Goal: Task Accomplishment & Management: Complete application form

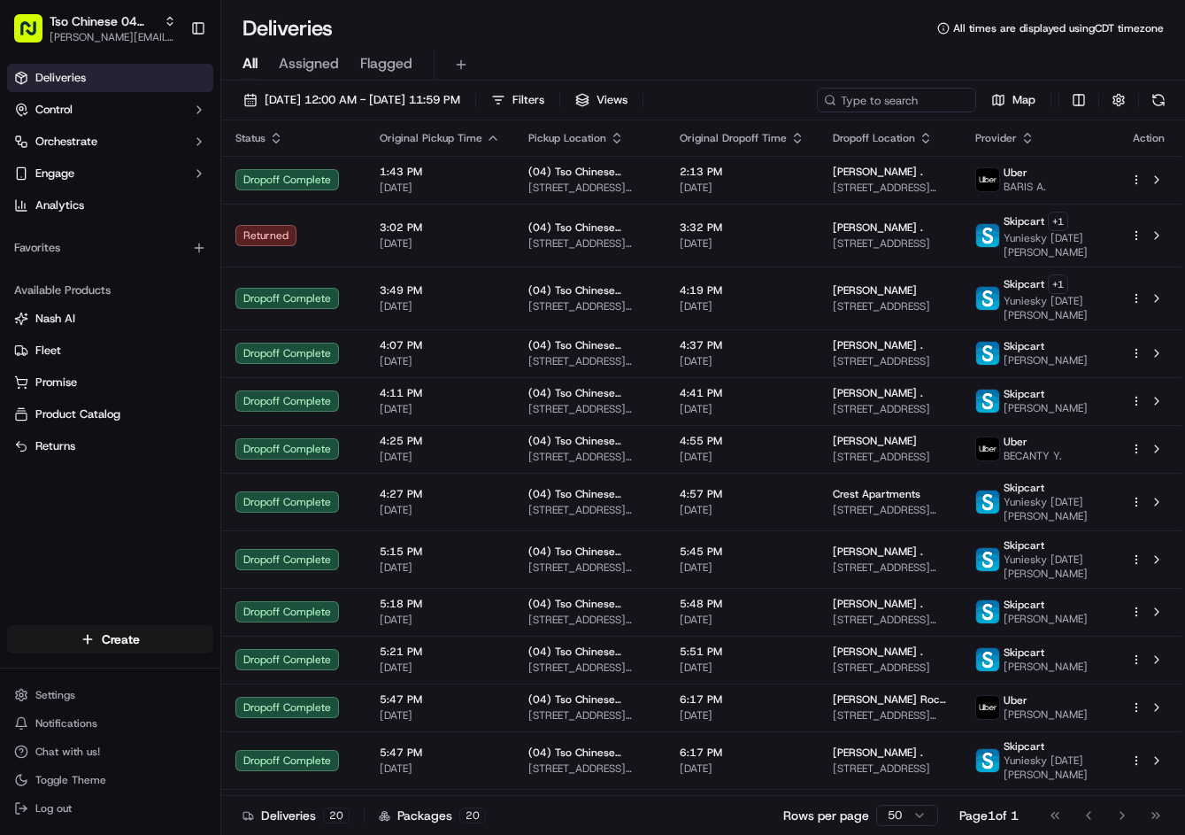
scroll to position [397, 0]
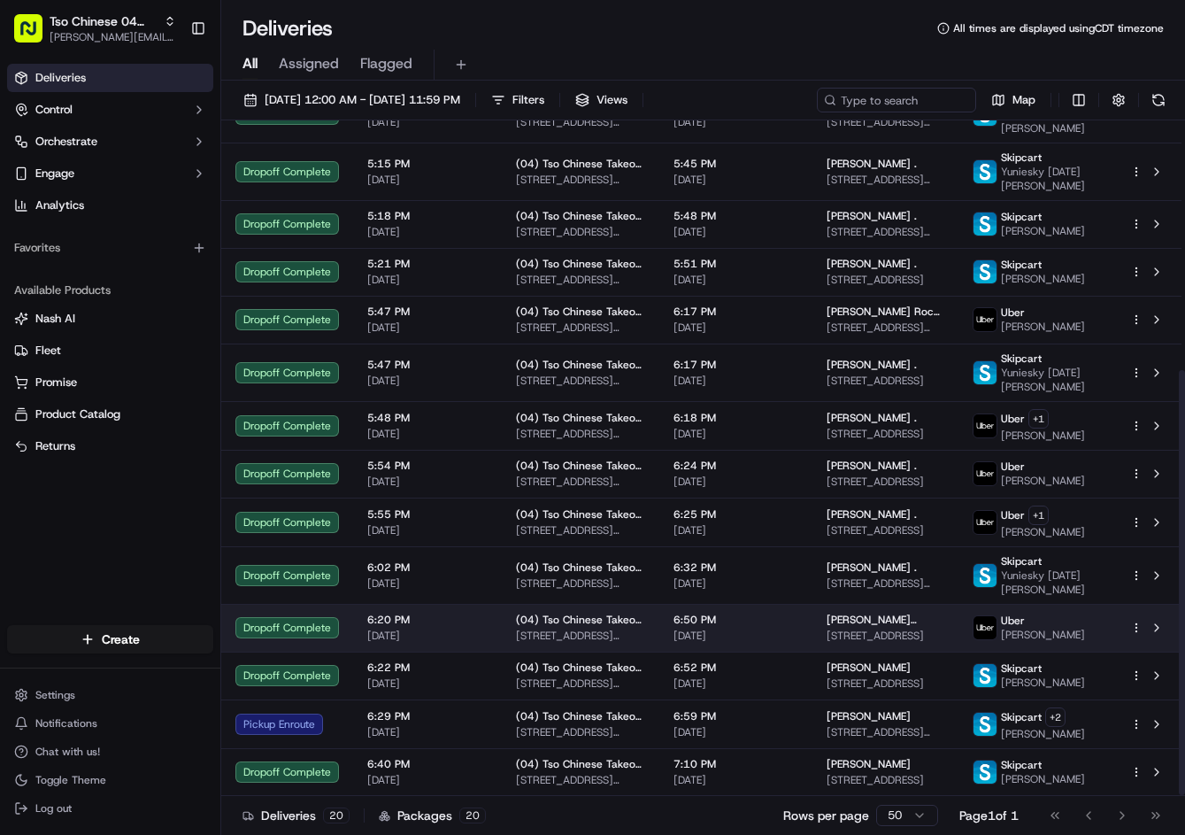
click at [762, 624] on span "6:50 PM" at bounding box center [736, 620] width 125 height 14
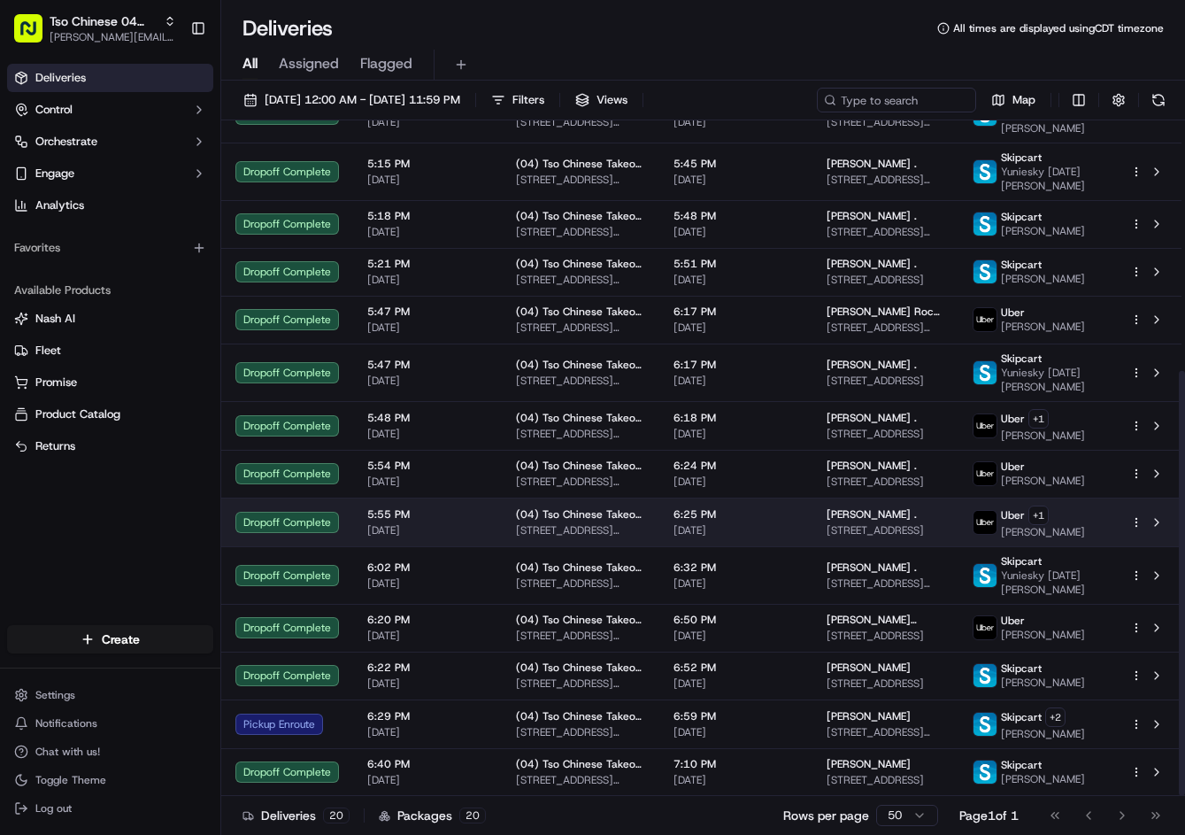
scroll to position [397, 0]
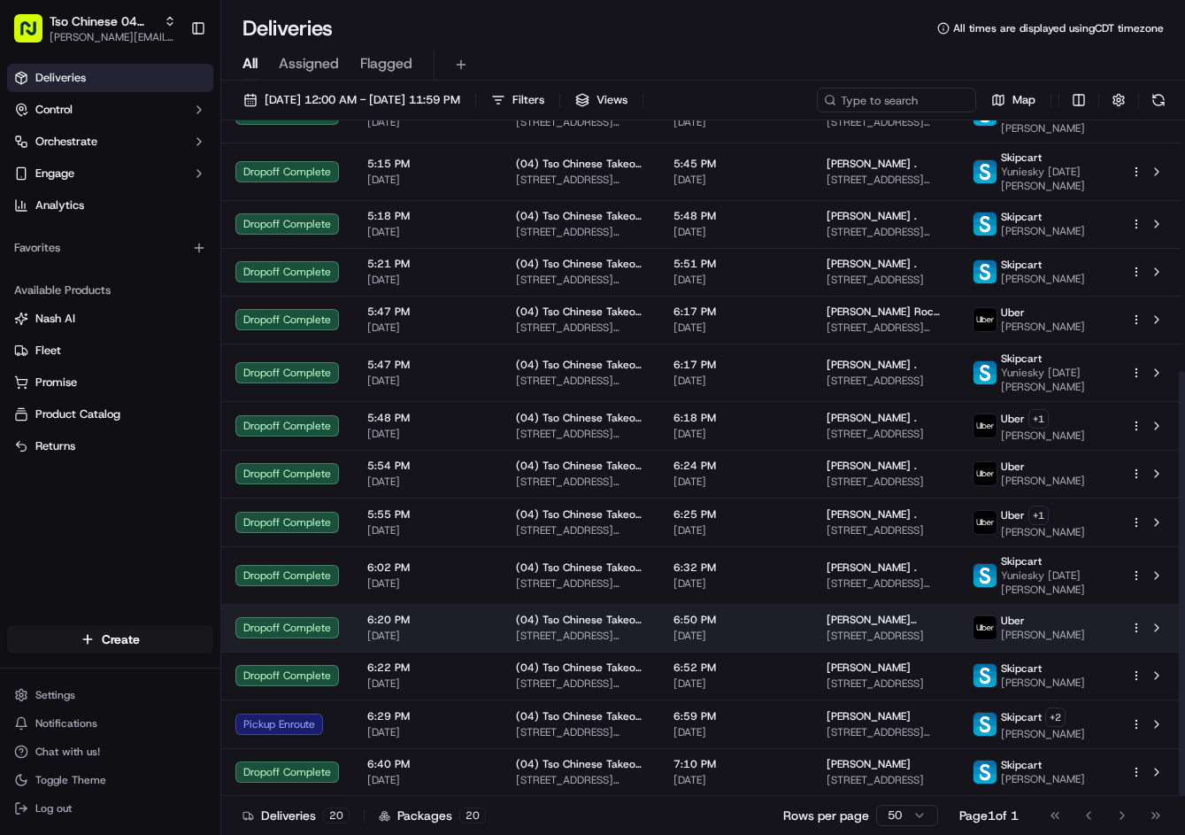
click at [759, 620] on span "6:50 PM" at bounding box center [736, 620] width 125 height 14
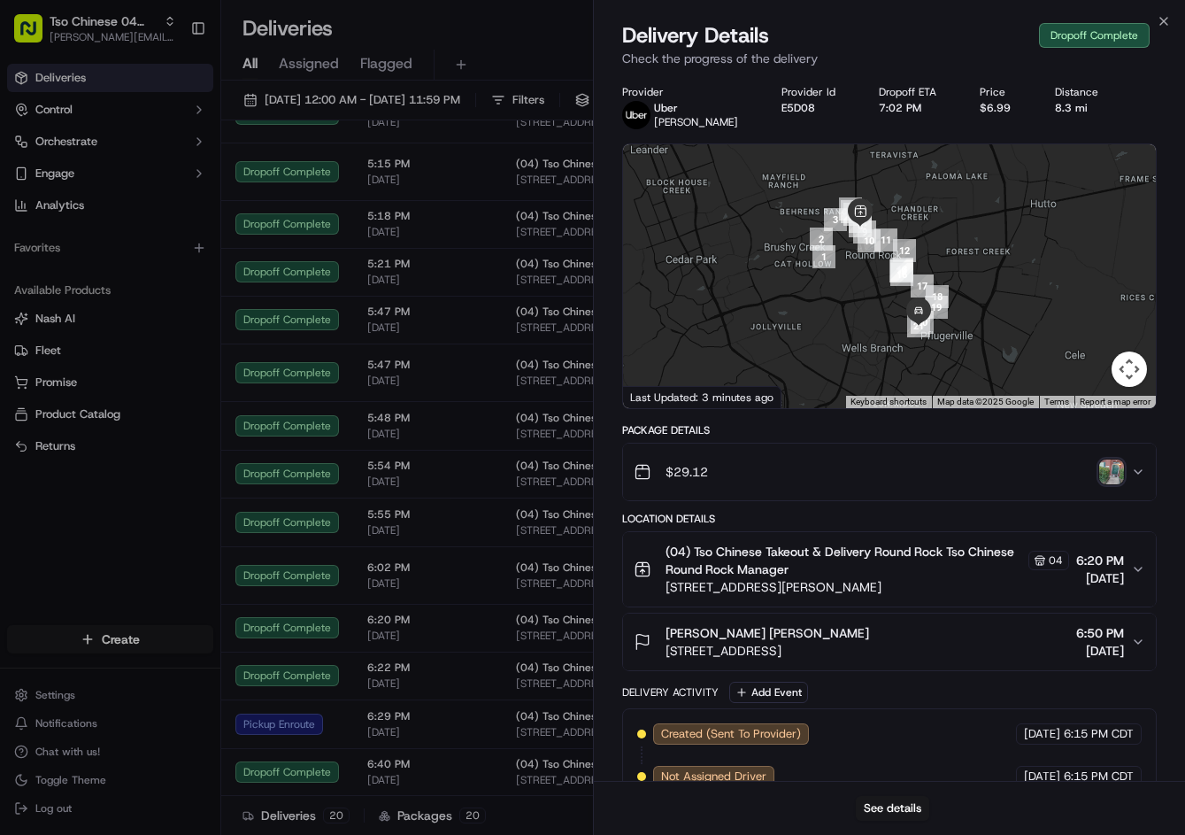
click at [1111, 475] on img "button" at bounding box center [1111, 471] width 25 height 25
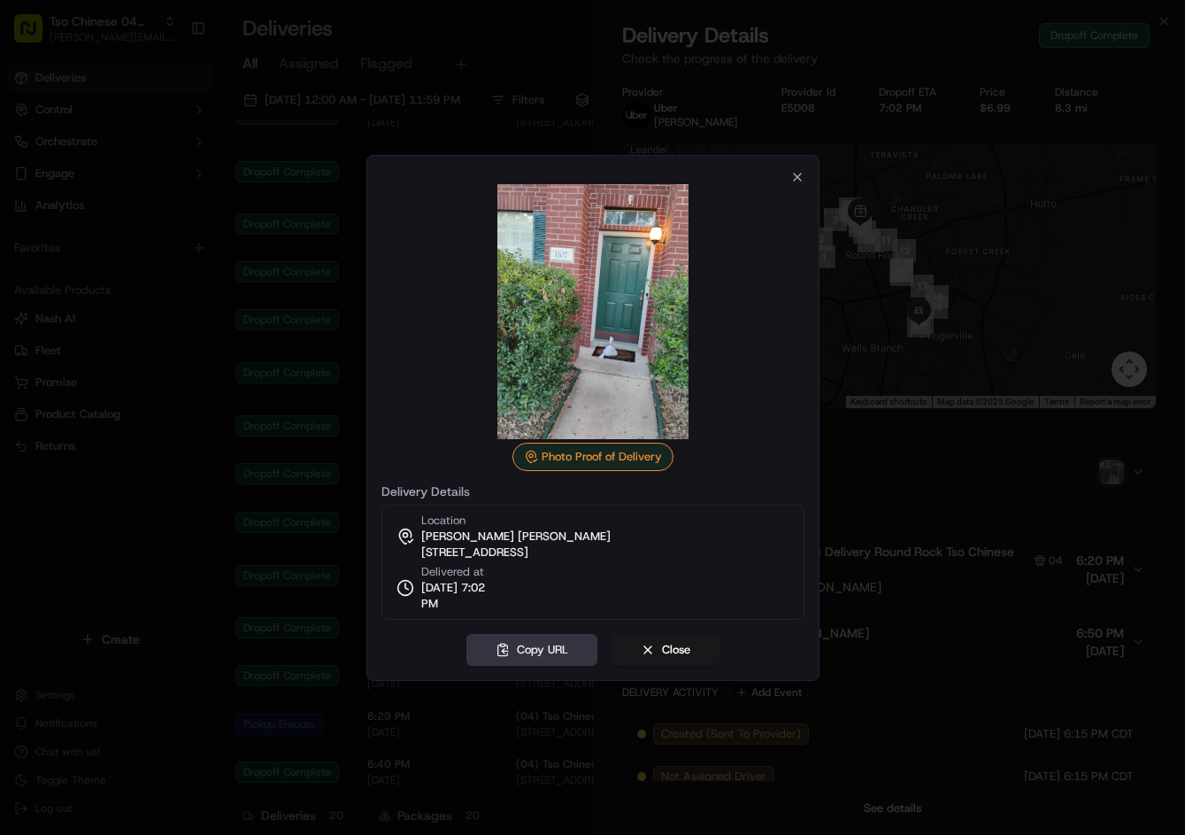
click at [553, 651] on button "Copy URL" at bounding box center [531, 650] width 131 height 32
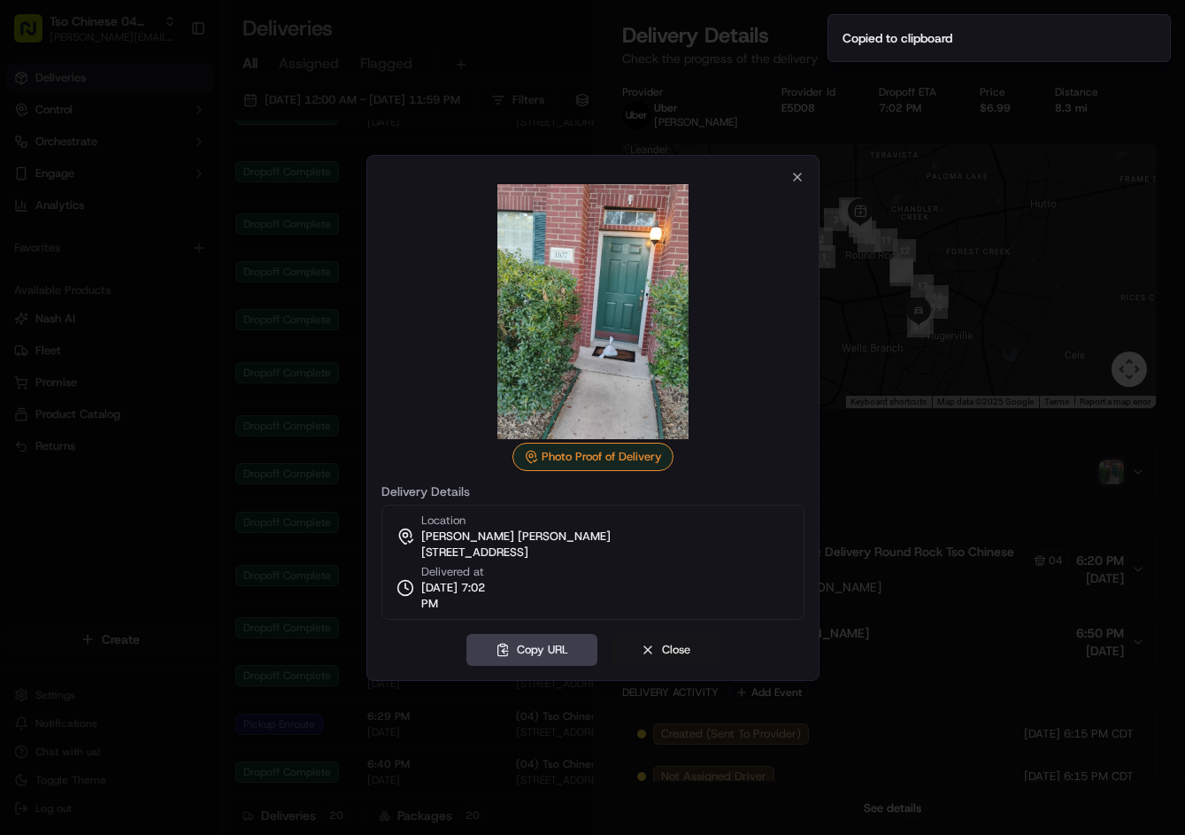
click at [675, 644] on button "Close" at bounding box center [666, 650] width 108 height 32
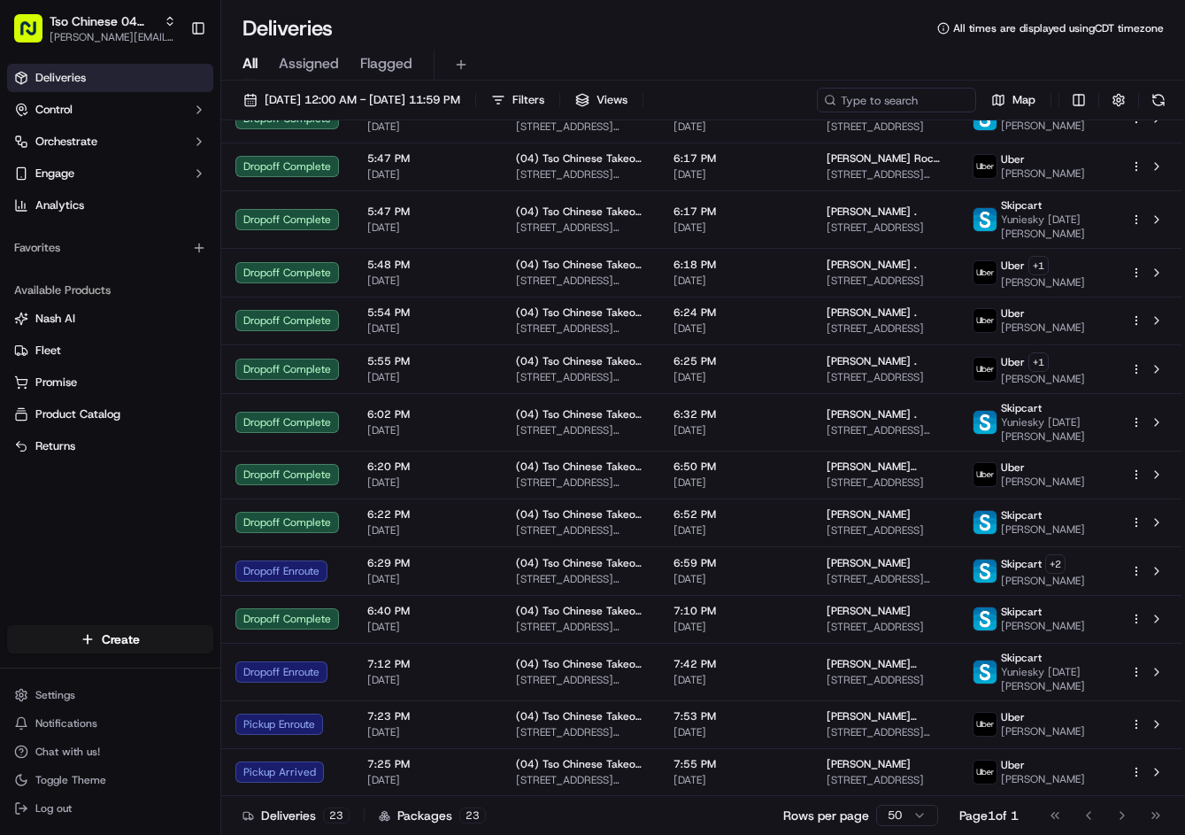
scroll to position [551, 0]
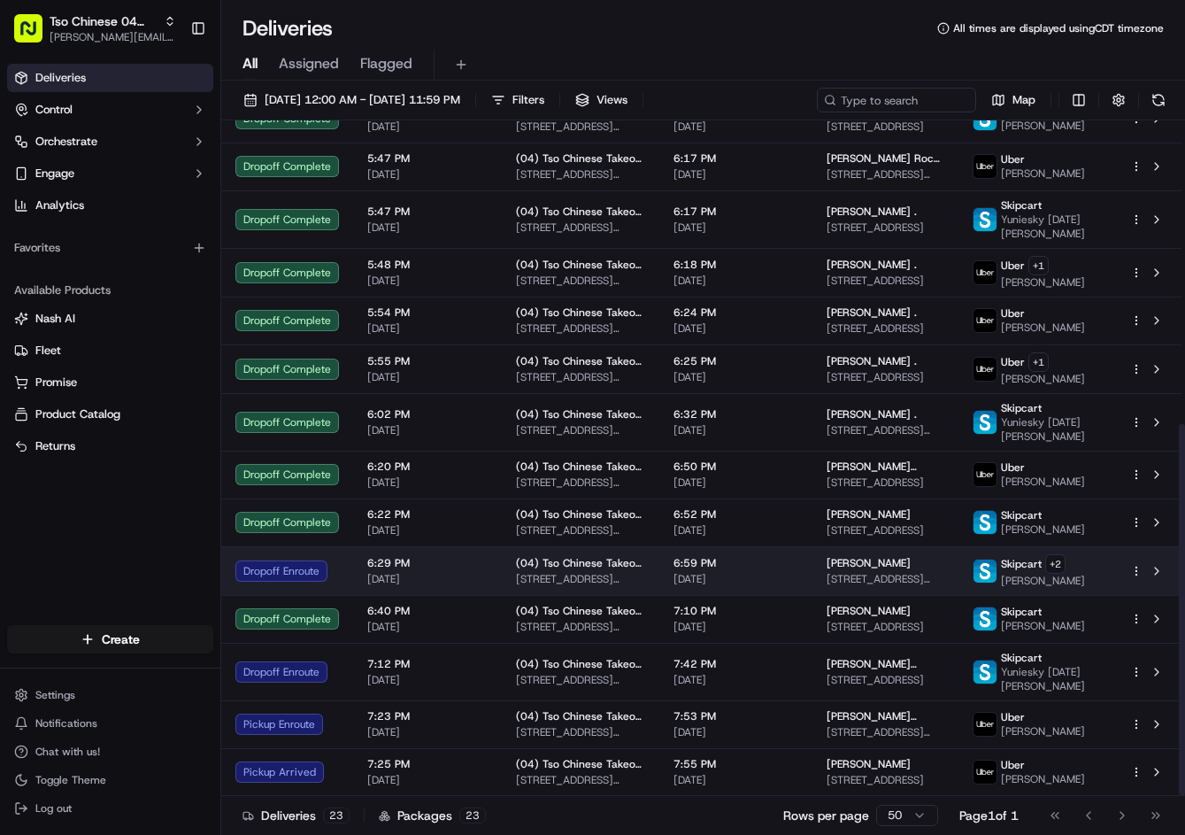
click at [881, 567] on span "[PERSON_NAME]" at bounding box center [869, 563] width 84 height 14
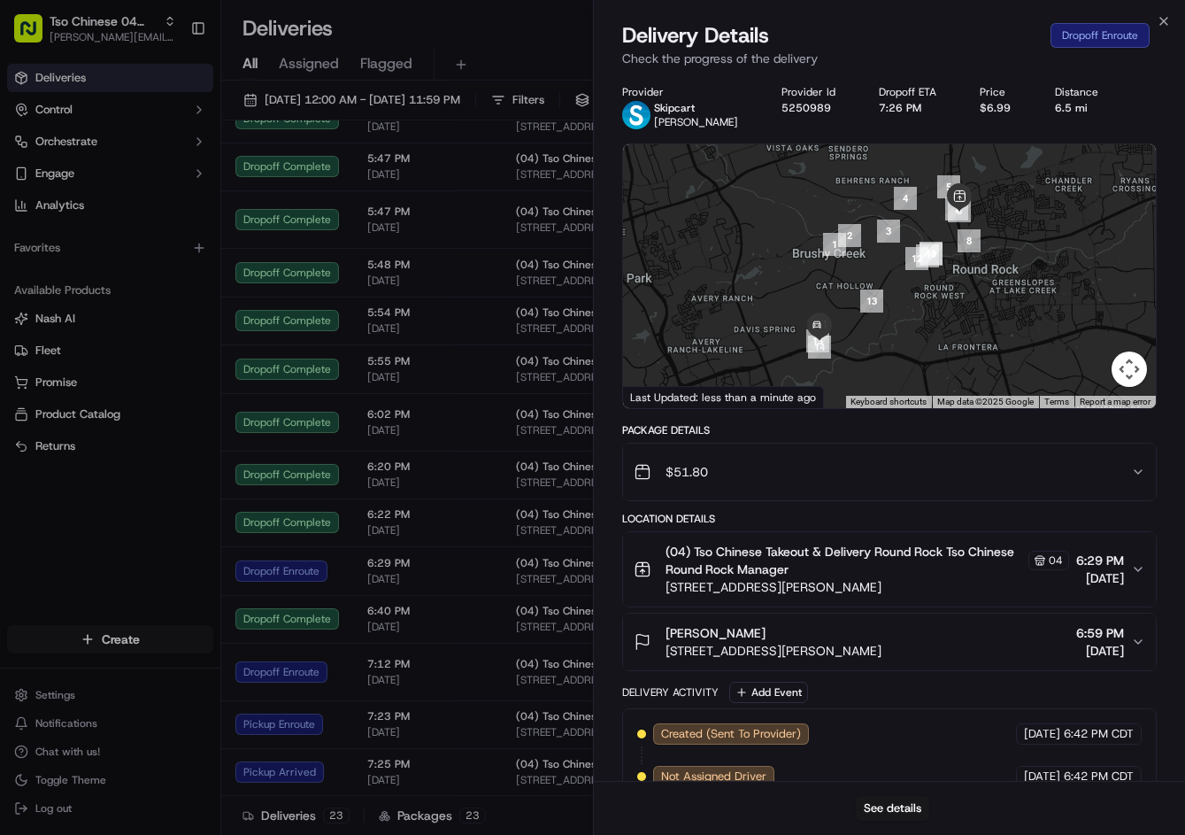
drag, startPoint x: 486, startPoint y: 495, endPoint x: 472, endPoint y: 513, distance: 22.7
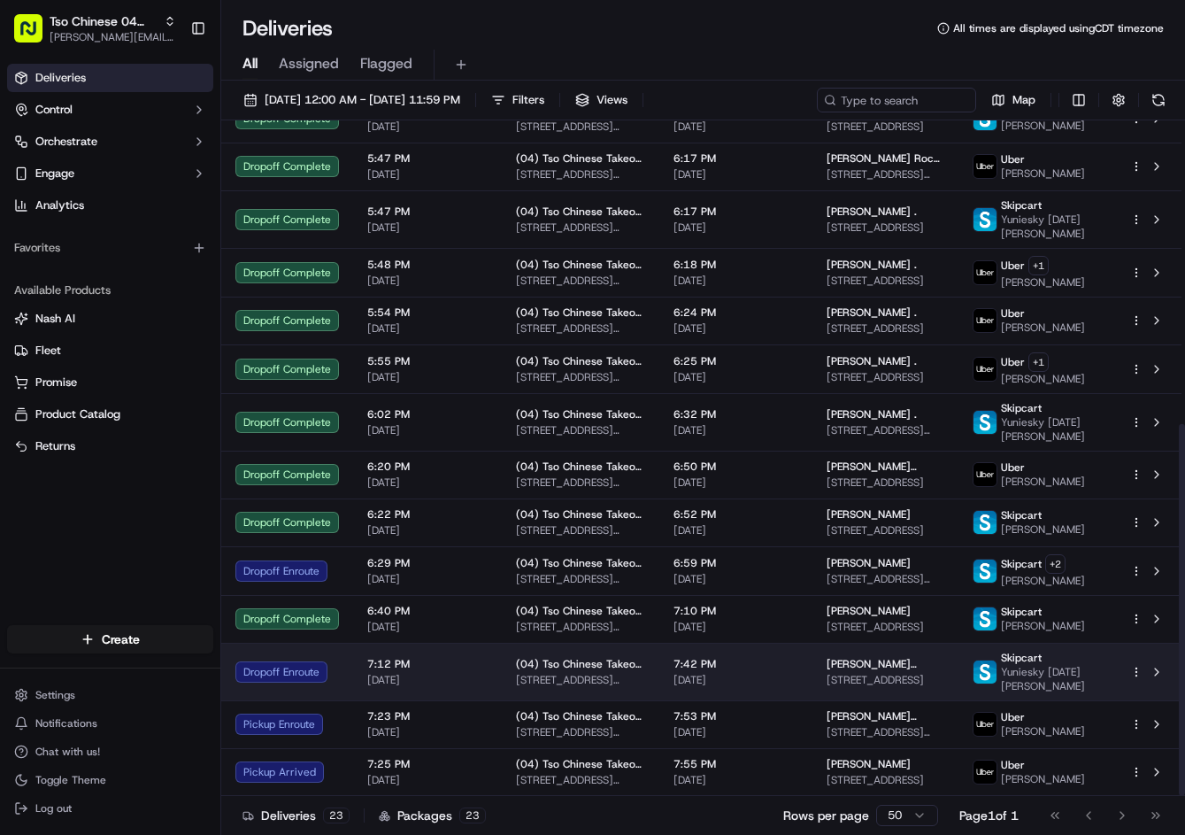
click at [415, 695] on td "7:12 PM [DATE]" at bounding box center [427, 672] width 149 height 58
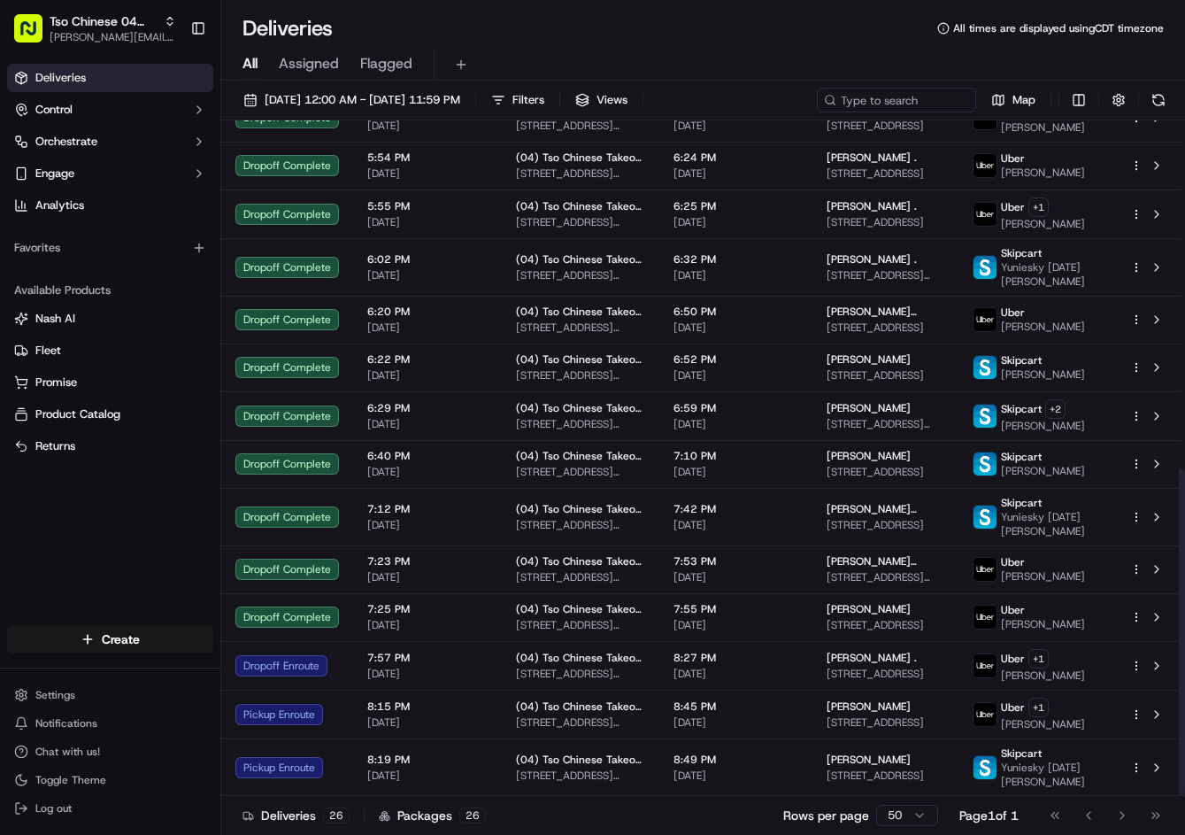
scroll to position [720, 0]
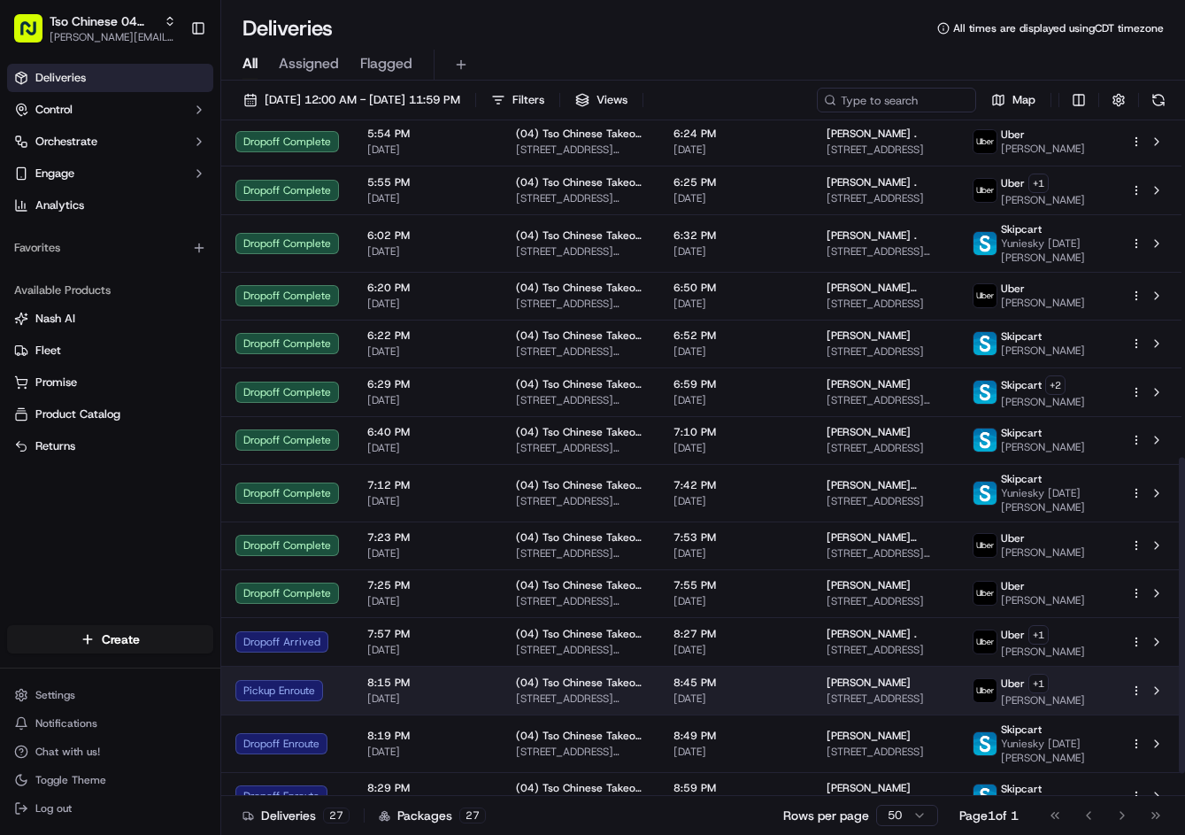
click at [631, 690] on span "(04) Tso Chinese Takeout & Delivery Round Rock" at bounding box center [580, 682] width 129 height 14
click at [764, 705] on span "[DATE]" at bounding box center [736, 698] width 125 height 14
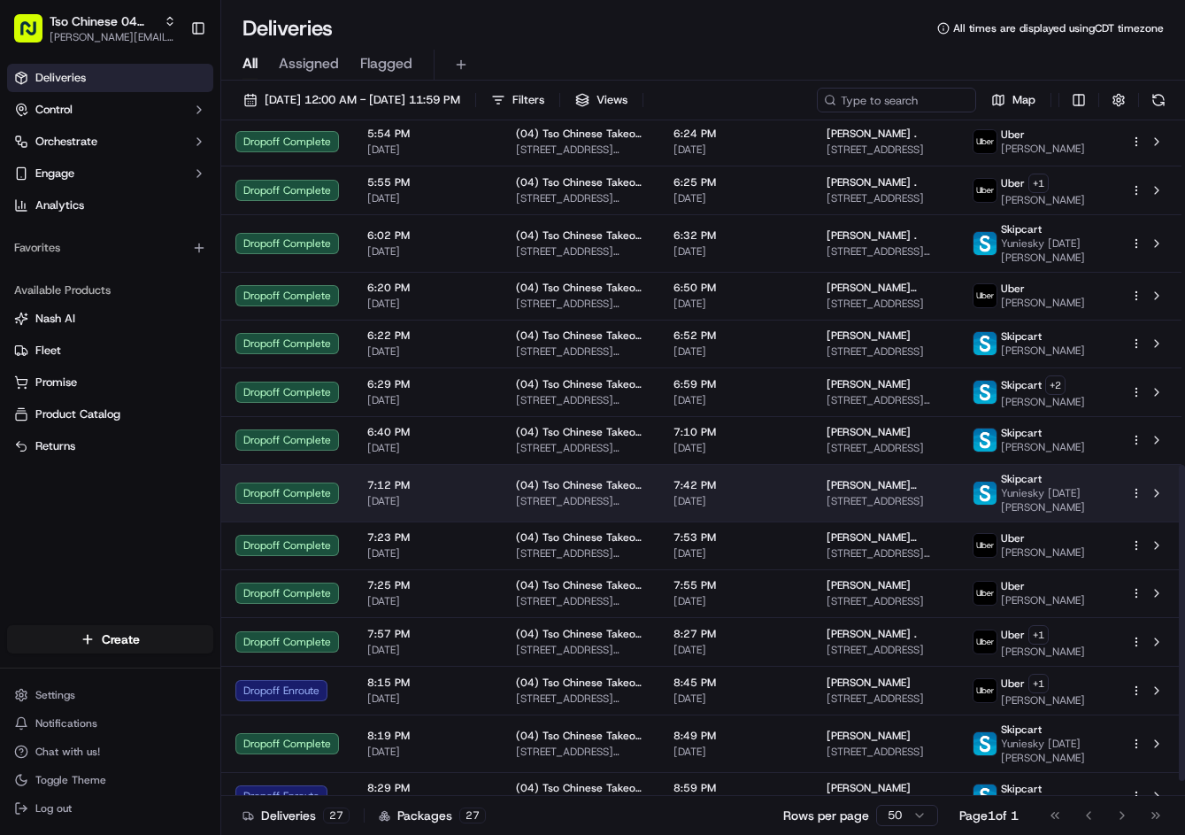
scroll to position [767, 0]
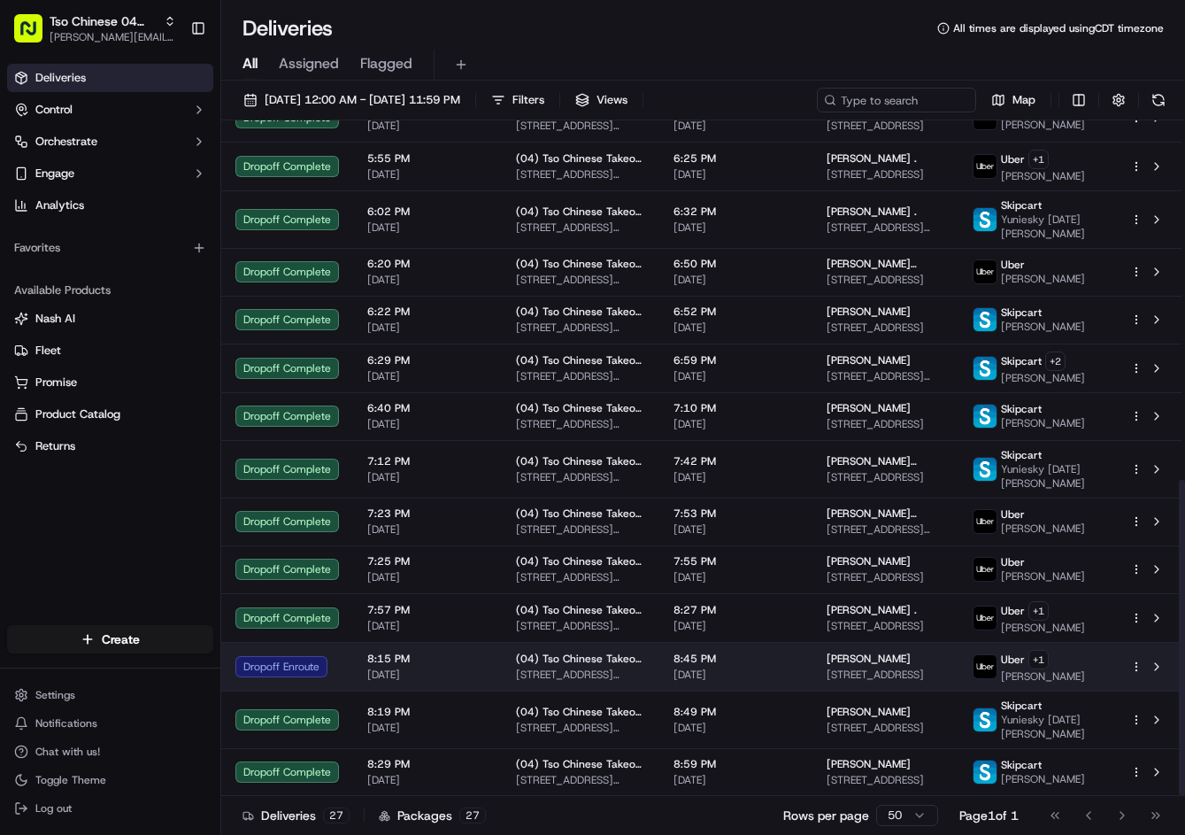
click at [881, 660] on span "[PERSON_NAME]" at bounding box center [869, 658] width 84 height 14
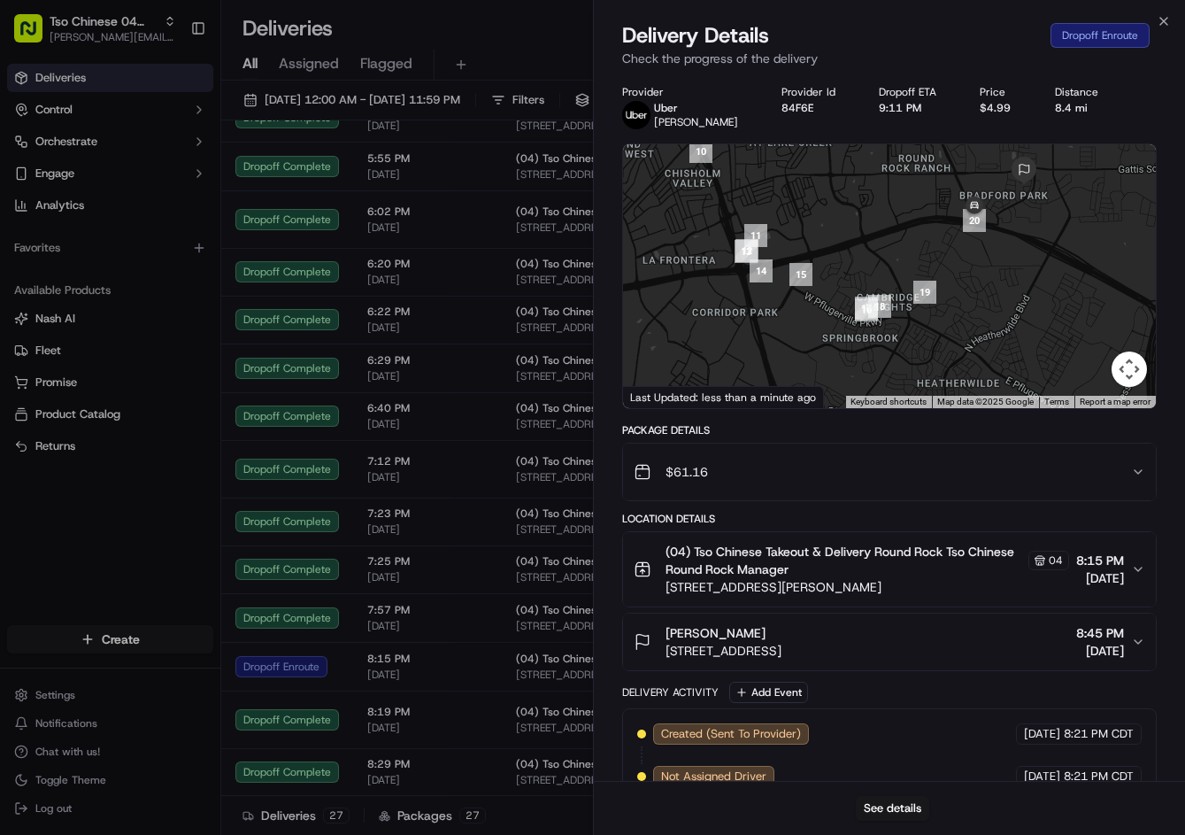
drag, startPoint x: 904, startPoint y: 312, endPoint x: 872, endPoint y: 156, distance: 159.0
click at [872, 156] on div at bounding box center [890, 276] width 534 height 264
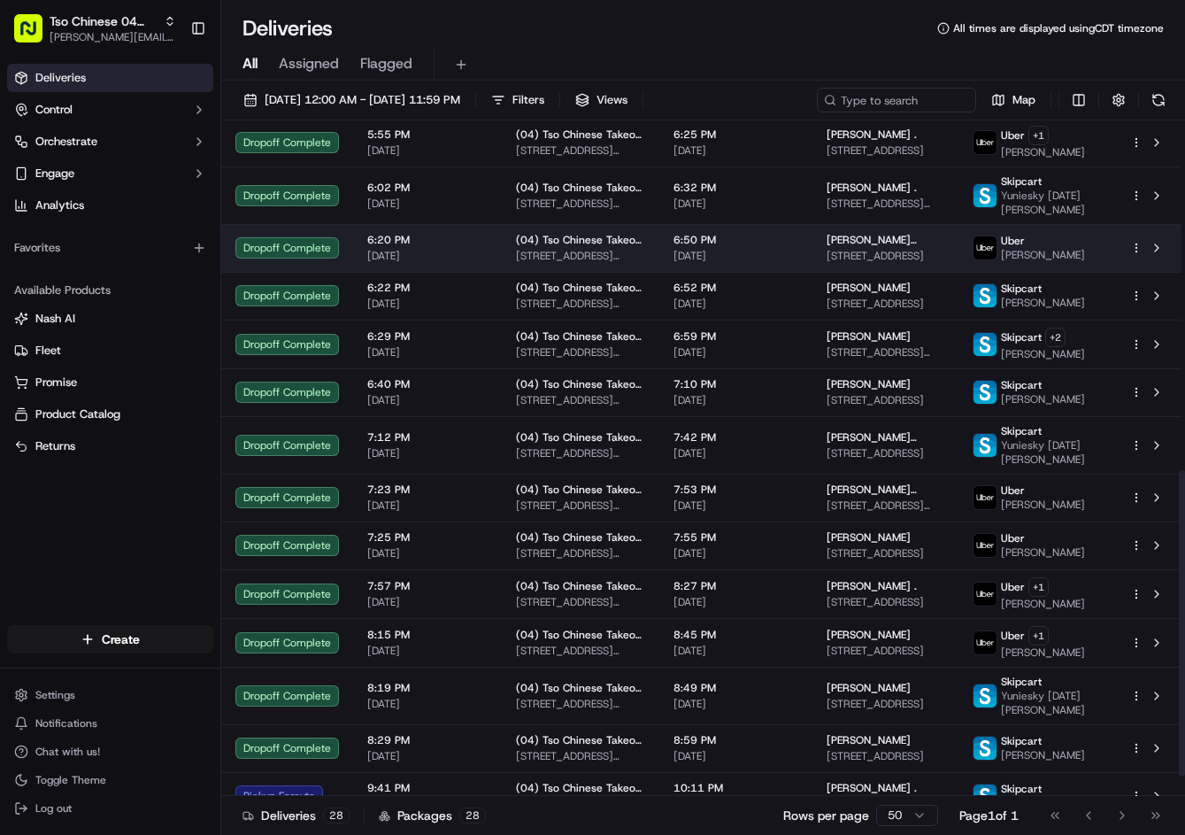
scroll to position [815, 0]
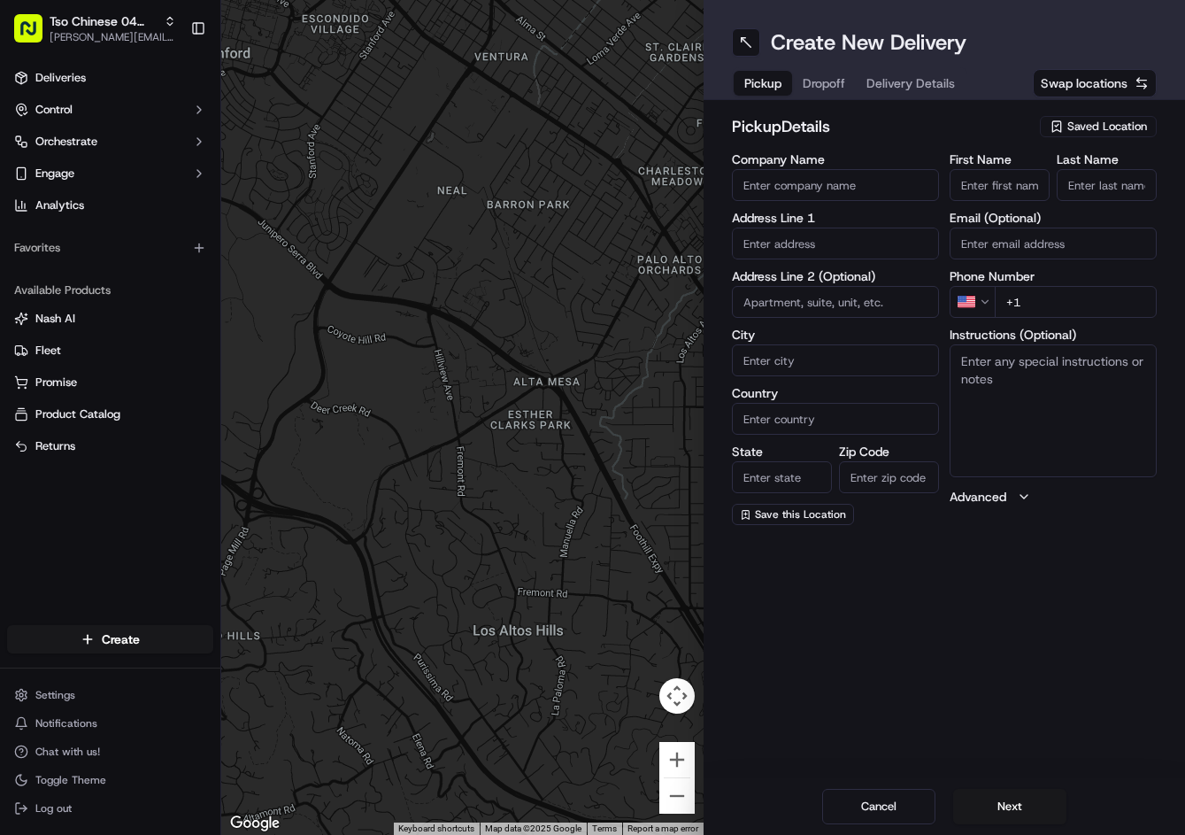
click at [1097, 135] on div "Saved Location" at bounding box center [1098, 126] width 117 height 21
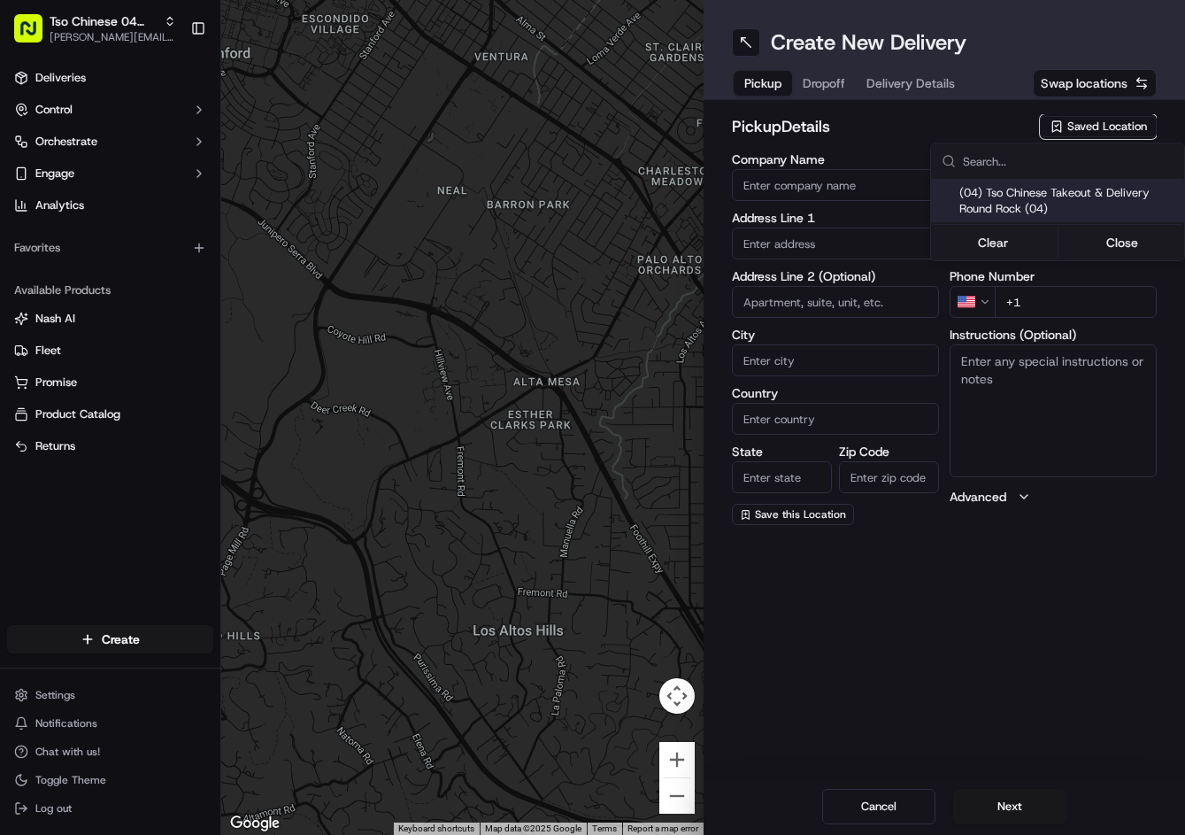
click at [1052, 215] on span "(04) Tso Chinese Takeout & Delivery Round Rock (04)" at bounding box center [1069, 201] width 218 height 32
type input "(04) Tso Chinese Takeout & Delivery Round Rock"
type input "2000 N Mays St"
type input "Ste 108"
type input "Round Rock"
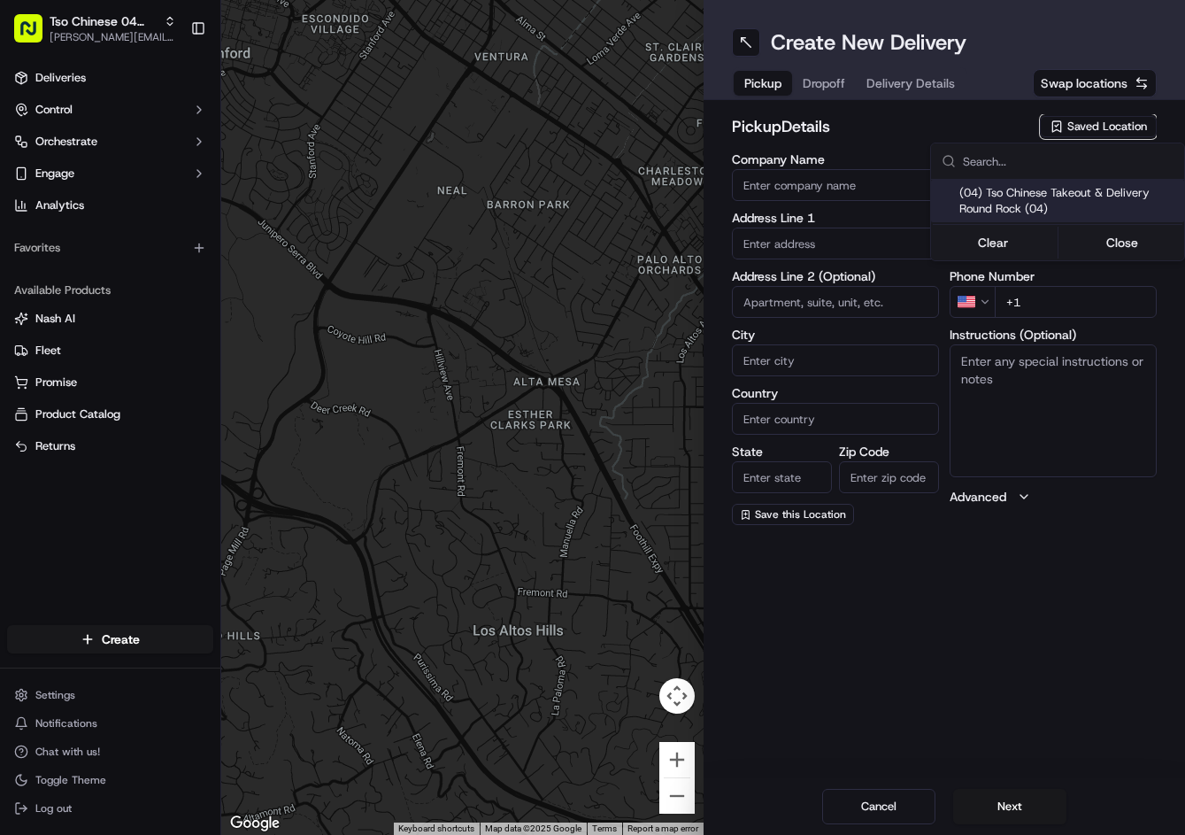
type input "US"
type input "TX"
type input "78664"
type input "Tso Chinese"
type input "Round Rock Manager"
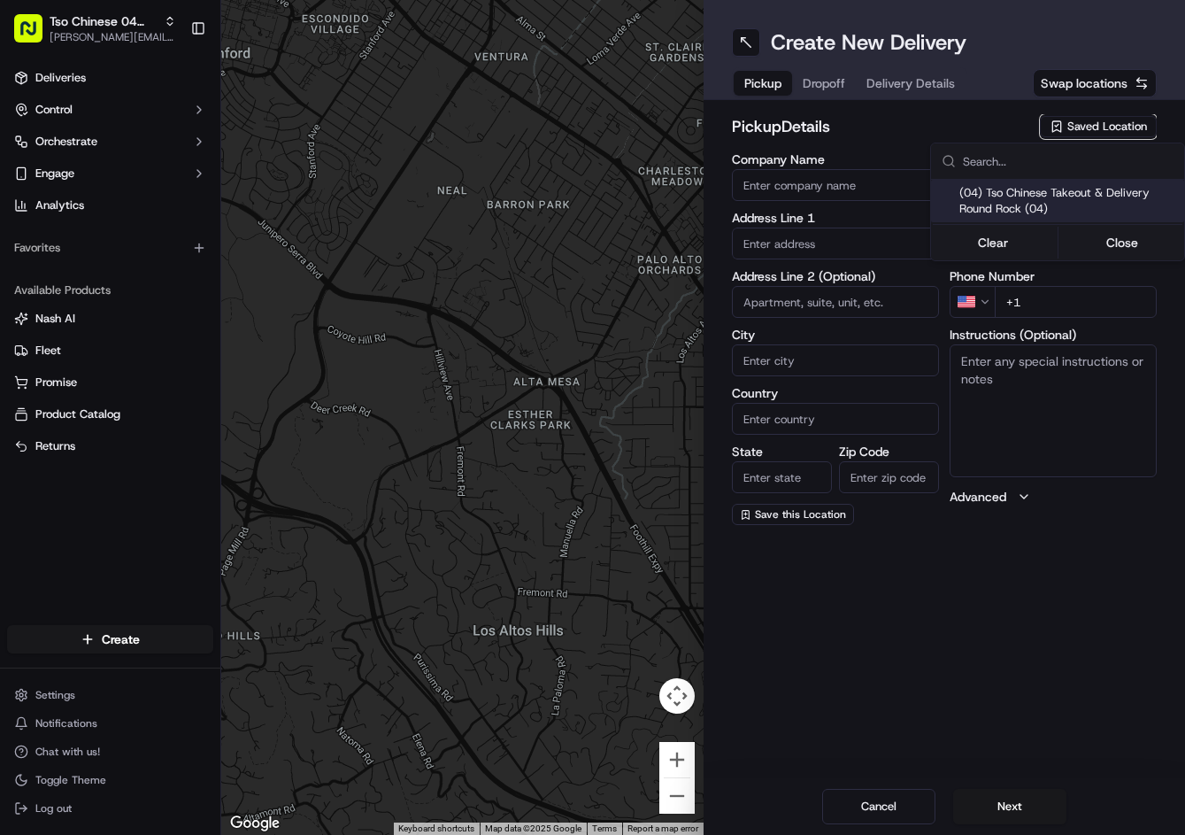
type input "[EMAIL_ADDRESS][DOMAIN_NAME]"
type input "[PHONE_NUMBER]"
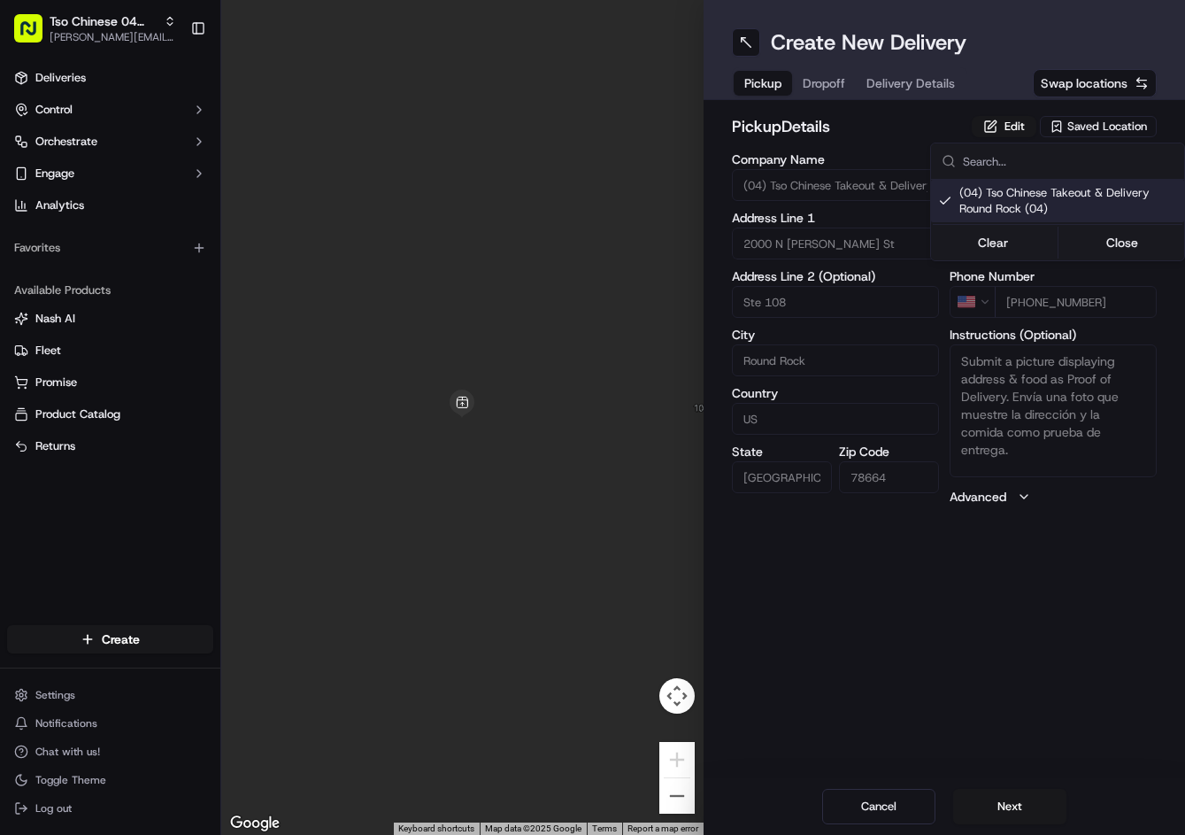
click at [819, 88] on html "Tso Chinese 04 Round Rock jason@tsochinese.com Toggle Sidebar Deliveries Contro…" at bounding box center [592, 417] width 1185 height 835
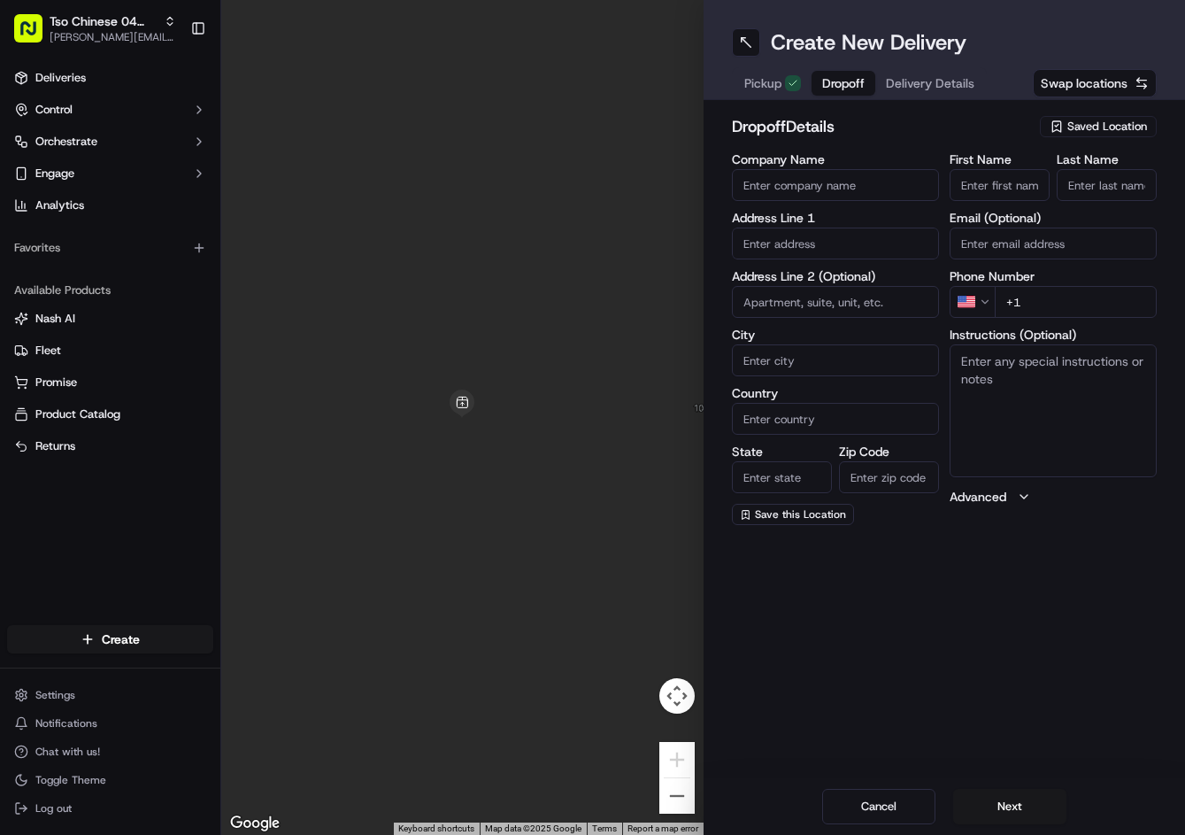
click at [819, 89] on button "Dropoff" at bounding box center [844, 83] width 64 height 25
click at [1106, 298] on input "+1" at bounding box center [1076, 302] width 162 height 32
paste input "917 363 7918"
type input "+1 917 363 7918"
click at [845, 243] on input "text" at bounding box center [835, 243] width 207 height 32
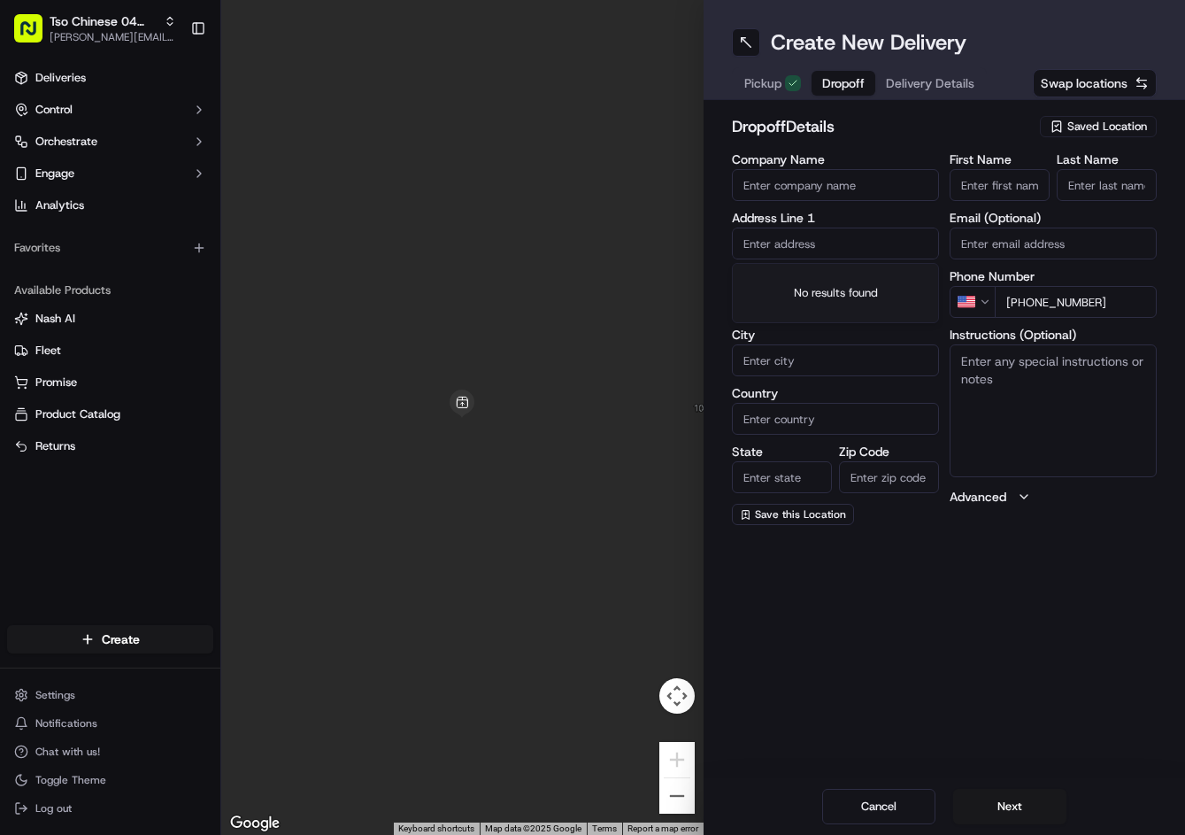
click at [845, 243] on input "text" at bounding box center [835, 243] width 207 height 32
paste input "705 Clear Spring Cv, Round Rock, TX 78665-5646, United States"
click at [854, 291] on div "705 Clear Spring Cove, Round Rock, TX" at bounding box center [835, 280] width 198 height 27
type input "[STREET_ADDRESS]"
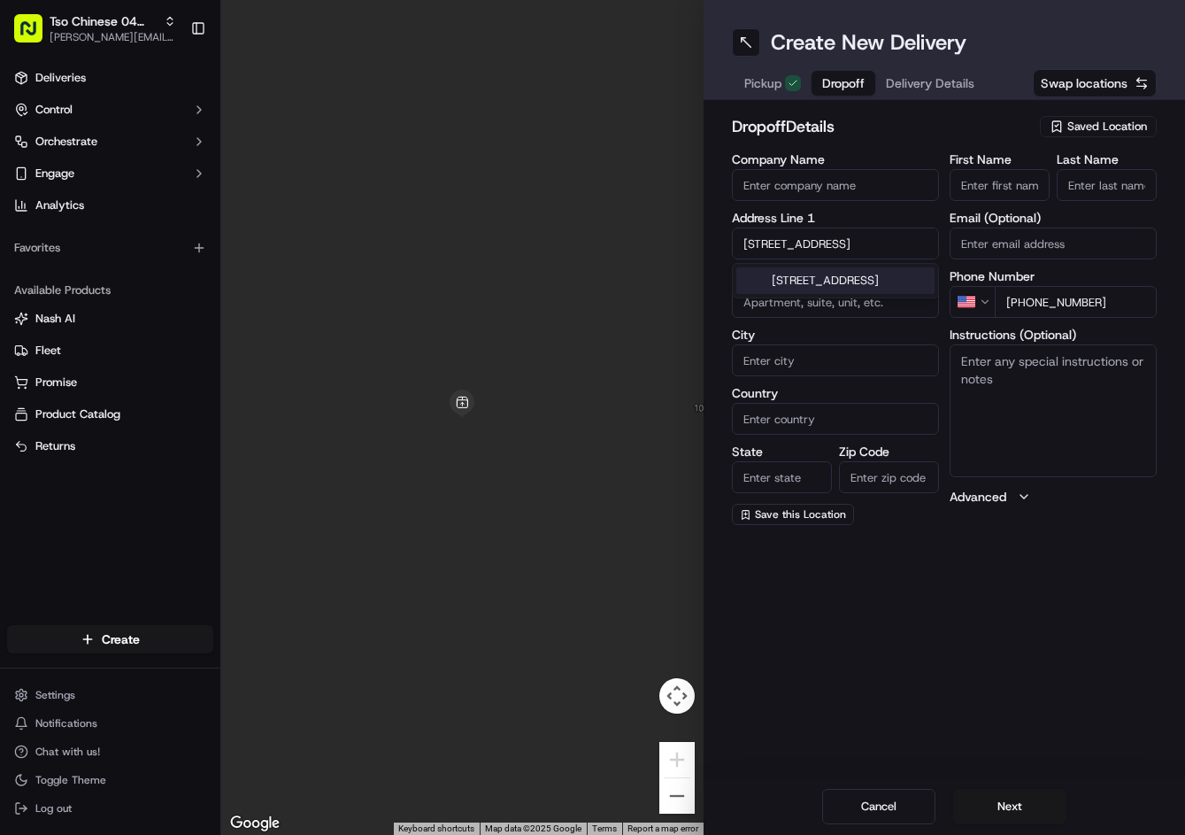
type input "Round Rock"
type input "United States"
type input "TX"
type input "78665"
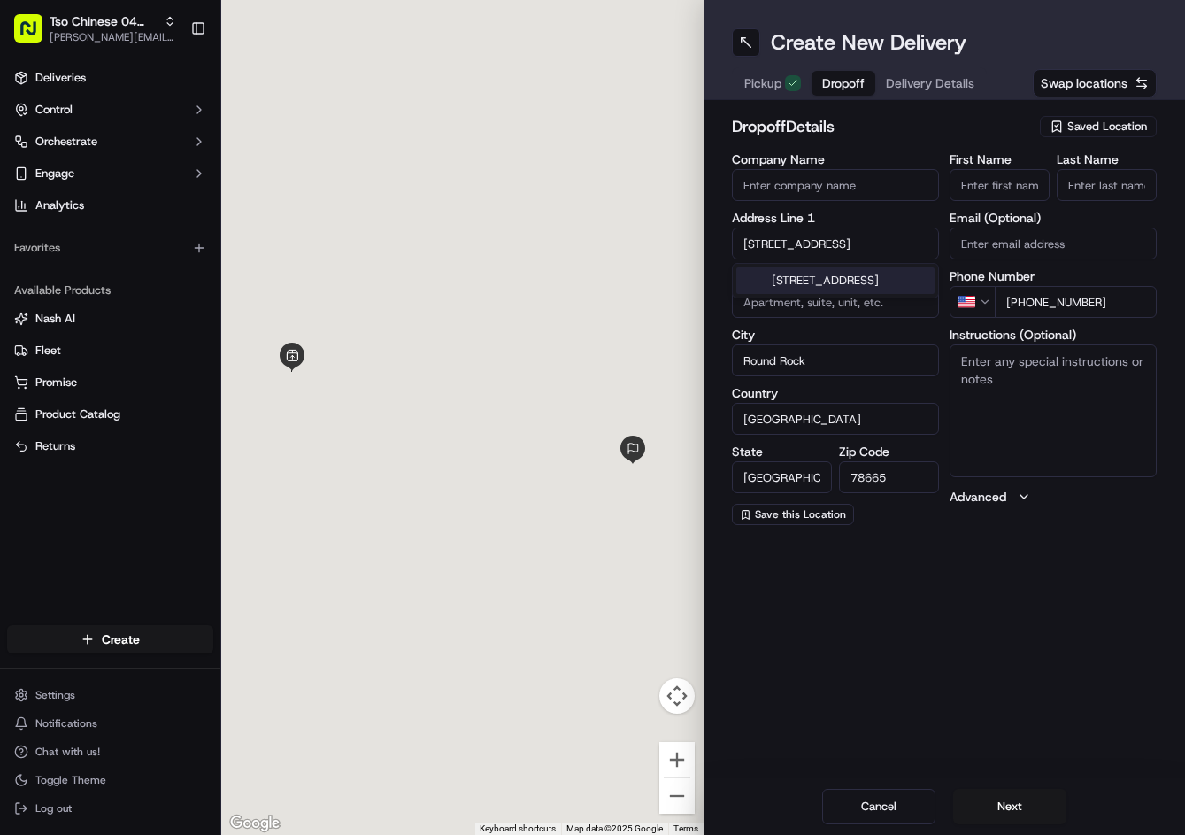
type input "705 Clear Spring Cove"
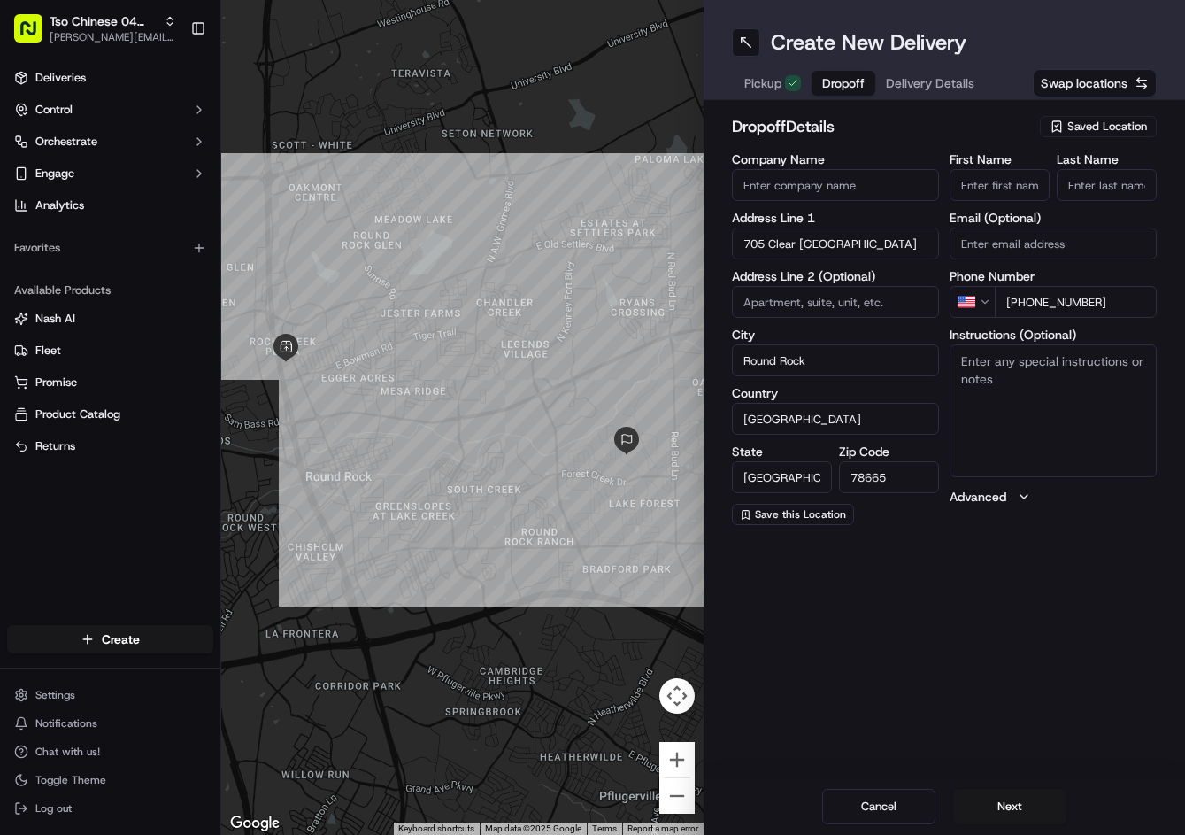
paste input "Nergis Scott"
click at [1015, 187] on input "Nergis Scott" at bounding box center [1000, 185] width 100 height 32
type input "Nergis Scott"
click at [1081, 178] on input "Last Name" at bounding box center [1107, 185] width 100 height 32
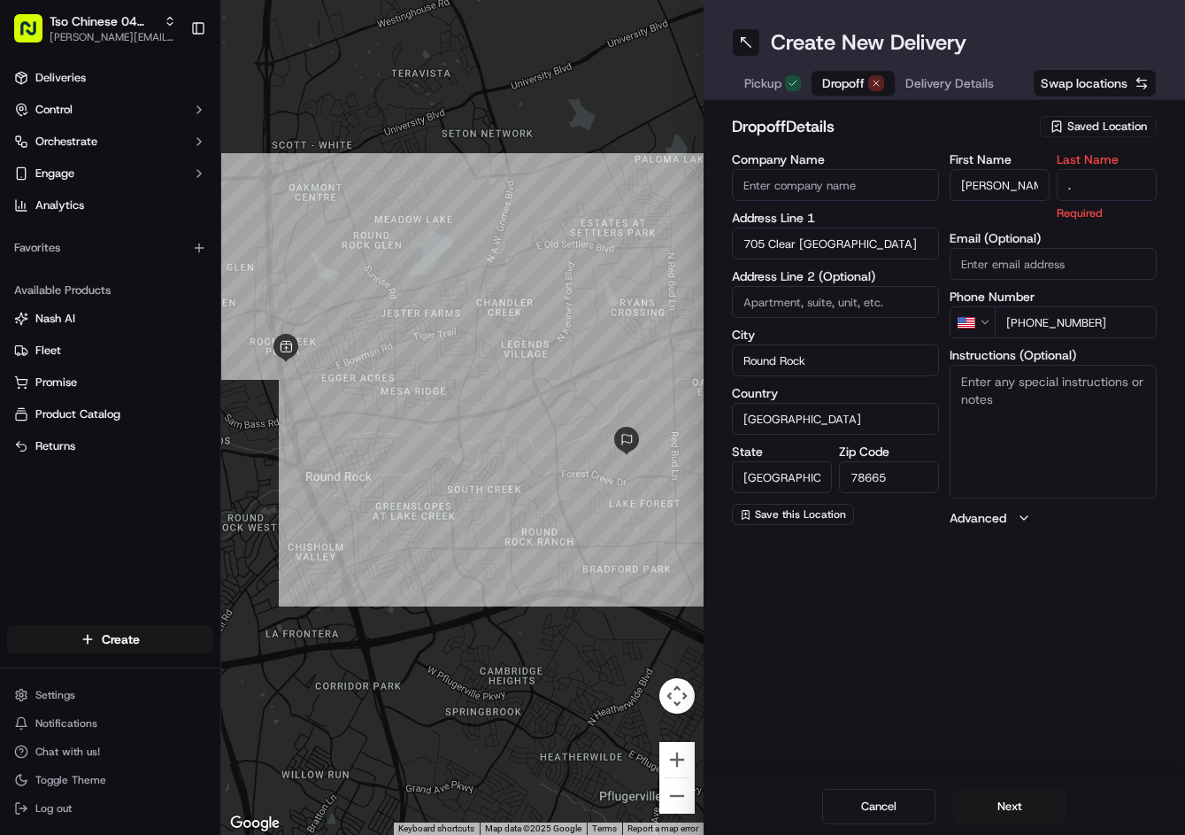
type input "."
click at [1021, 114] on h2 "dropoff Details" at bounding box center [881, 126] width 298 height 25
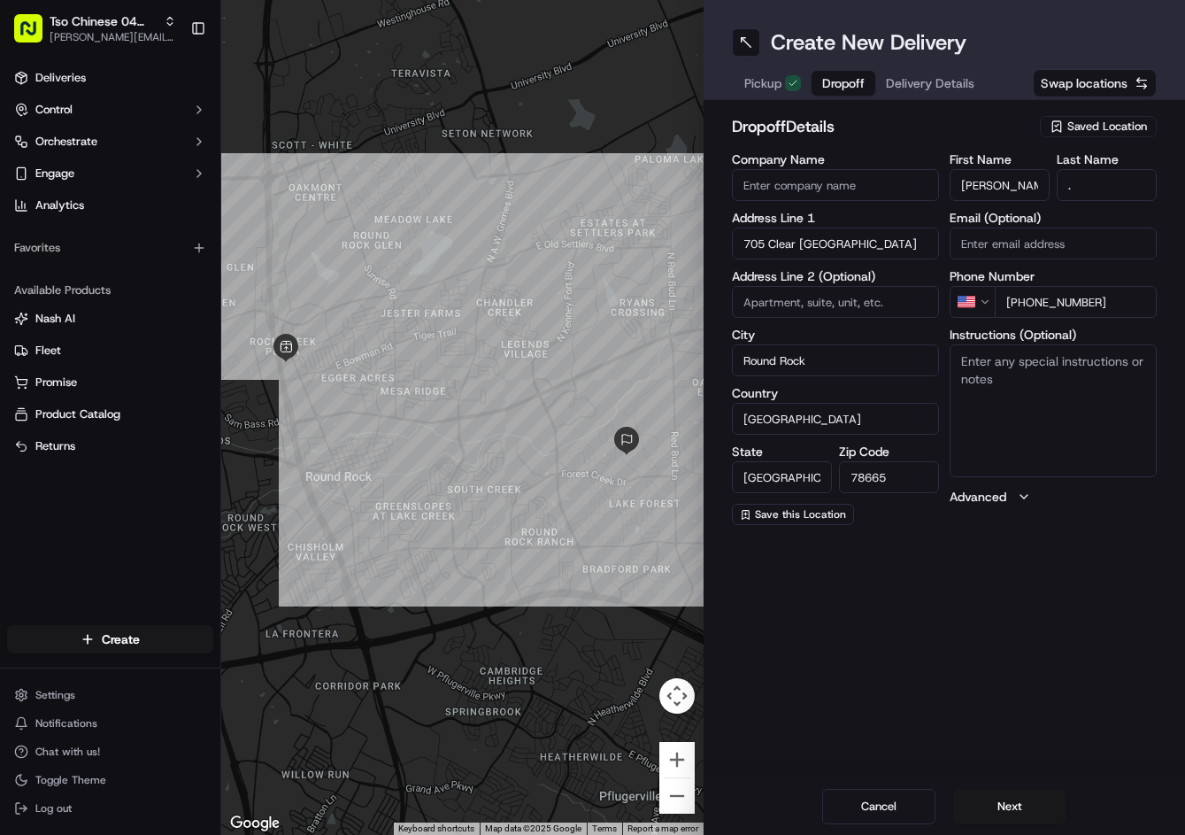
click at [943, 96] on div "Pickup Dropoff Delivery Details" at bounding box center [859, 83] width 255 height 32
click at [966, 82] on span "Delivery Details" at bounding box center [930, 83] width 89 height 18
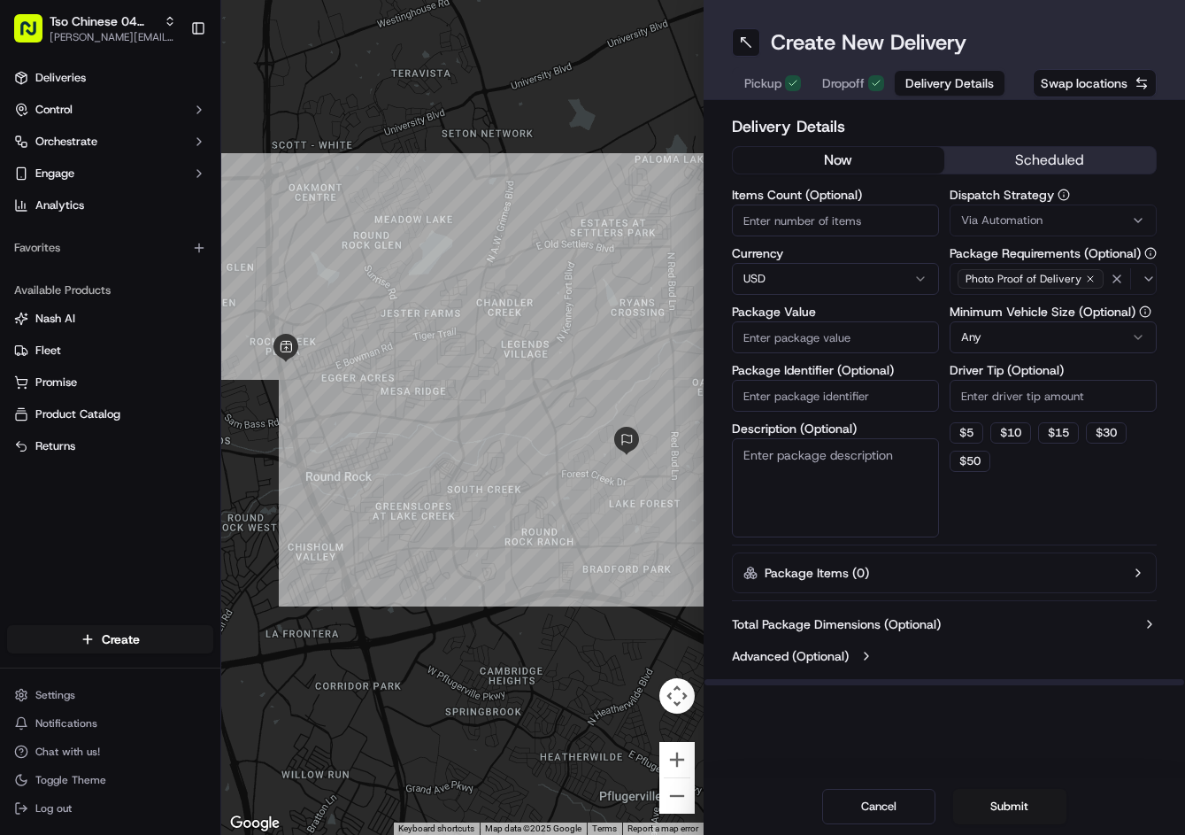
click at [999, 227] on span "Via Automation" at bounding box center [1001, 220] width 81 height 16
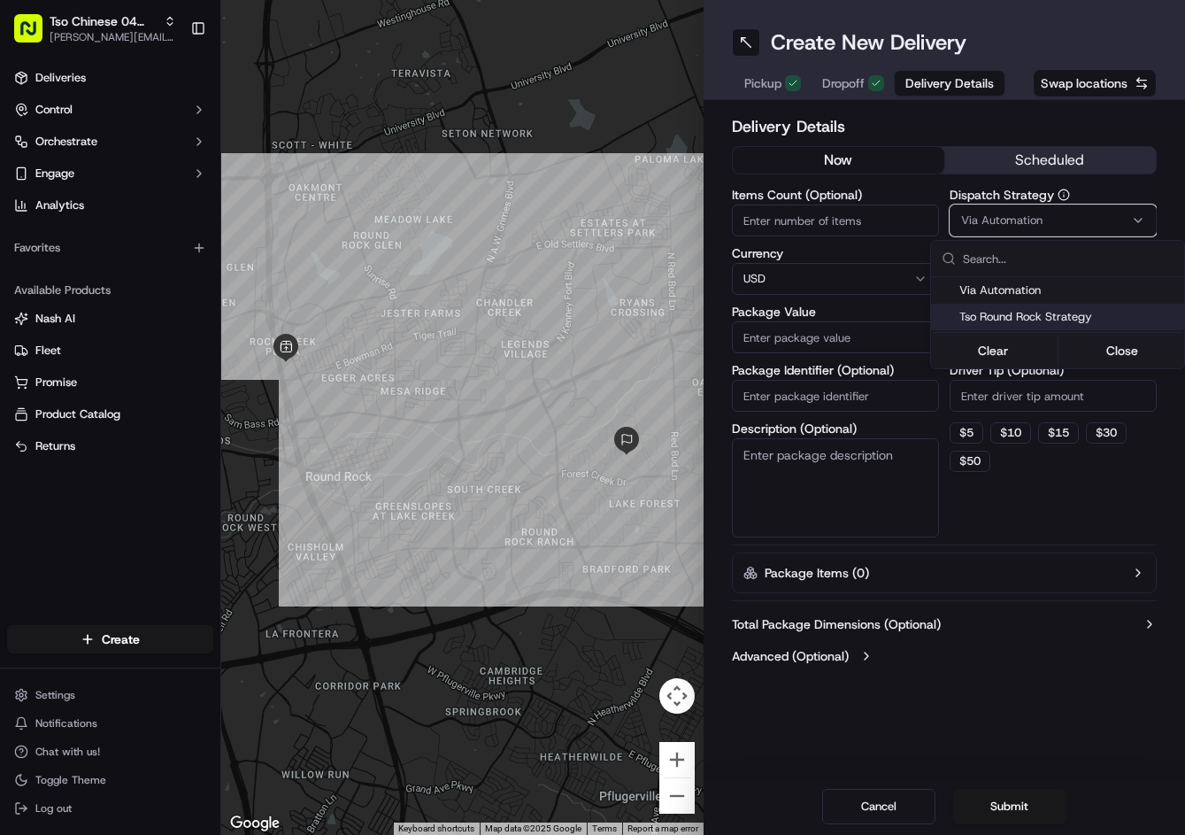
click at [1008, 312] on span "Tso Round Rock Strategy" at bounding box center [1069, 317] width 218 height 16
click at [1012, 396] on html "Tso Chinese 04 Round Rock jason@tsochinese.com Toggle Sidebar Deliveries Contro…" at bounding box center [592, 417] width 1185 height 835
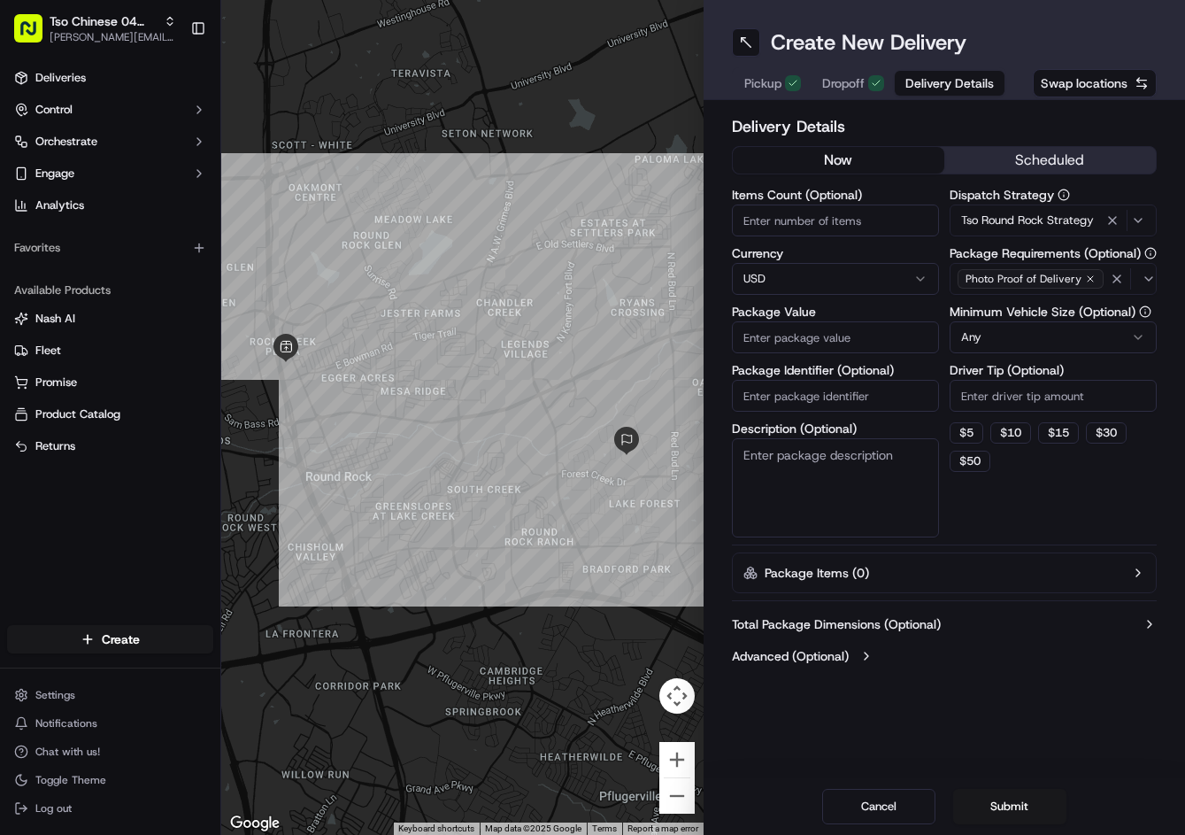
click at [1010, 396] on input "Driver Tip (Optional)" at bounding box center [1053, 396] width 207 height 32
type input "2"
click at [884, 344] on input "Package Value" at bounding box center [835, 337] width 207 height 32
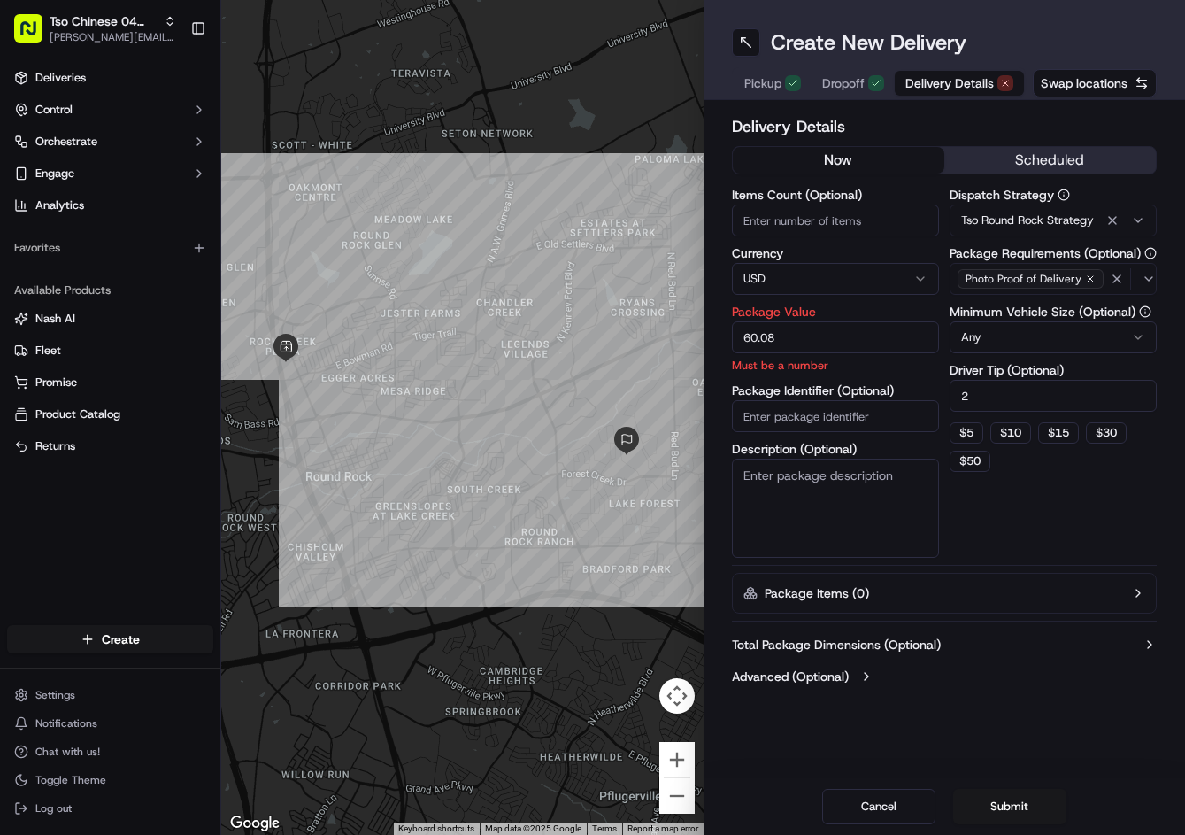
type input "60.08"
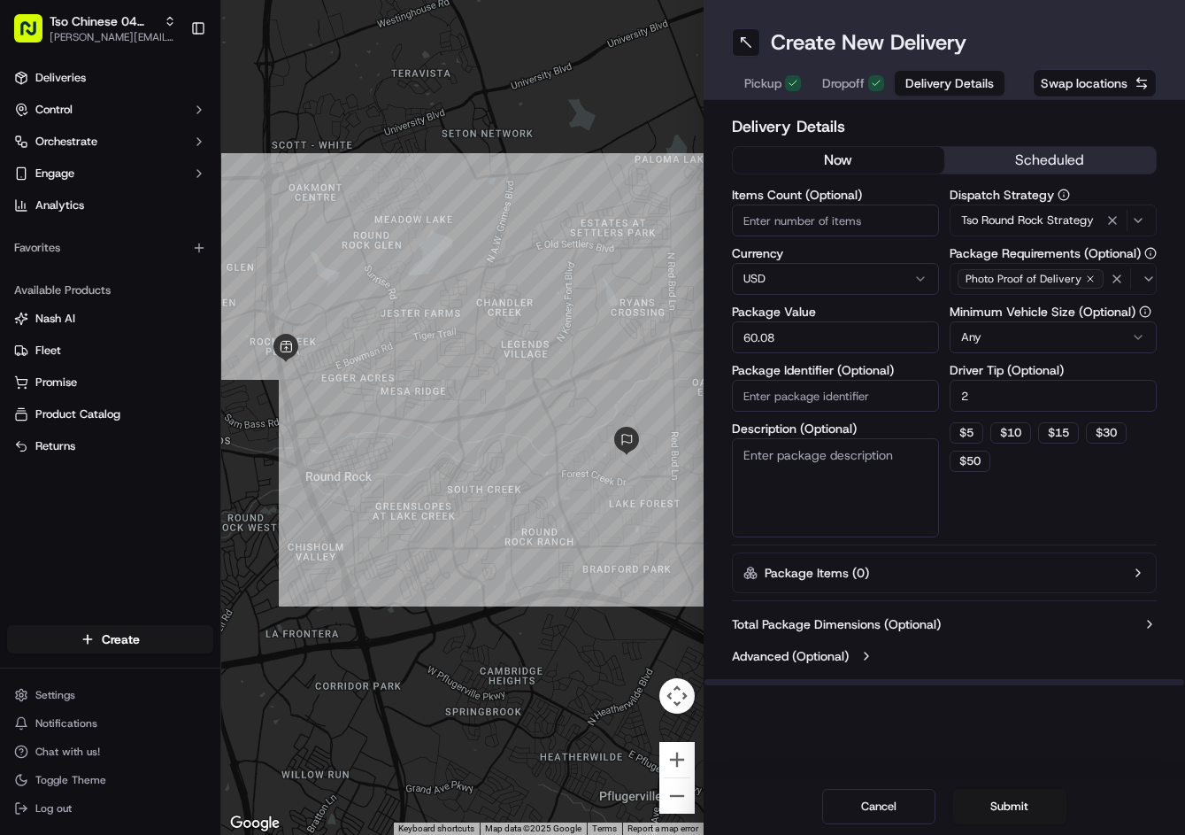
click at [858, 401] on input "Package Identifier (Optional)" at bounding box center [835, 396] width 207 height 32
paste input "HT1UEIV"
type input "HT1UEIV"
click at [1001, 803] on button "Submit" at bounding box center [1009, 806] width 113 height 35
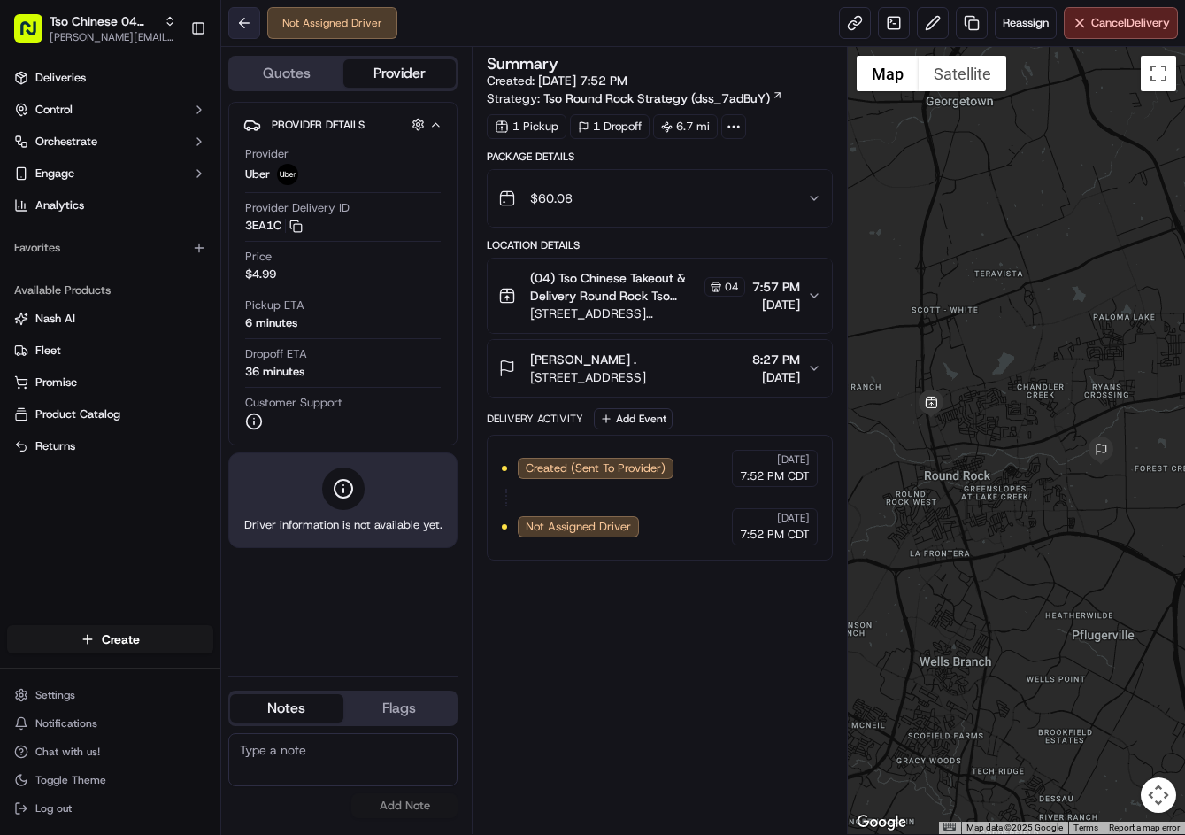
click at [247, 38] on button at bounding box center [244, 23] width 32 height 32
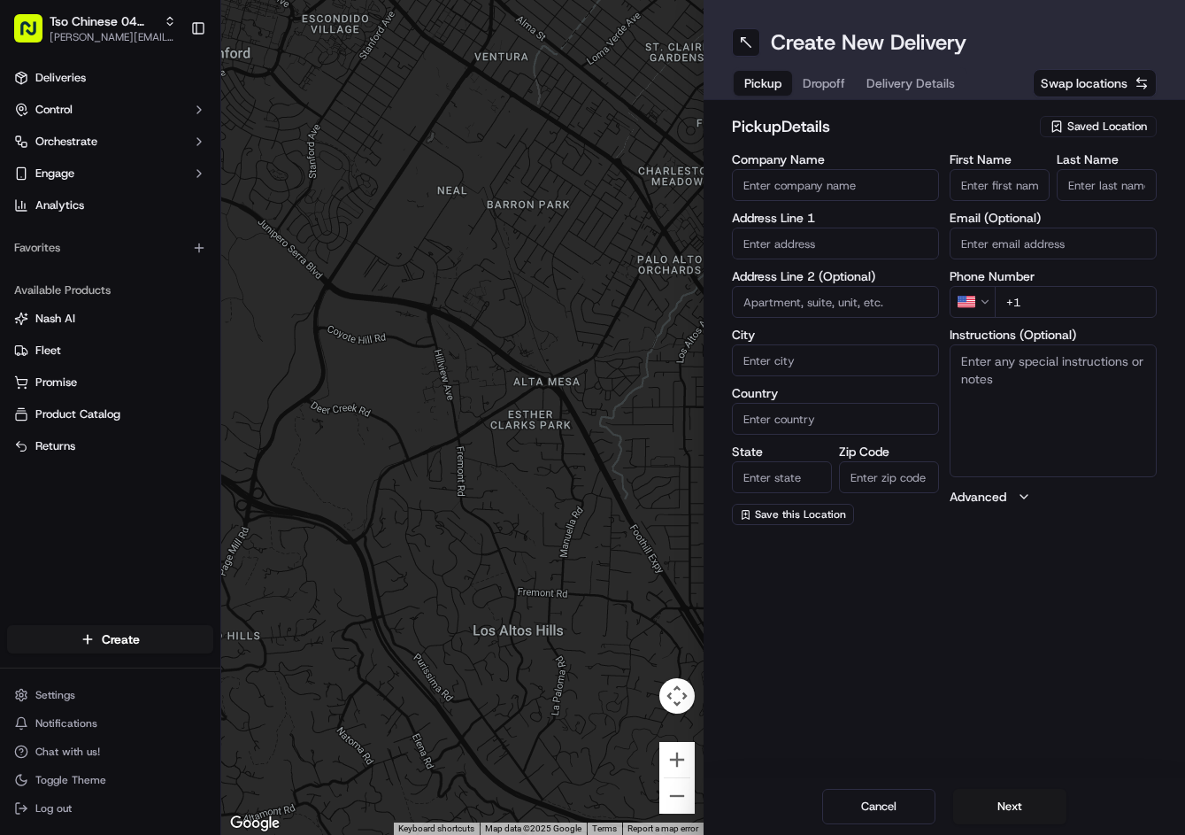
click at [1121, 122] on span "Saved Location" at bounding box center [1108, 127] width 80 height 16
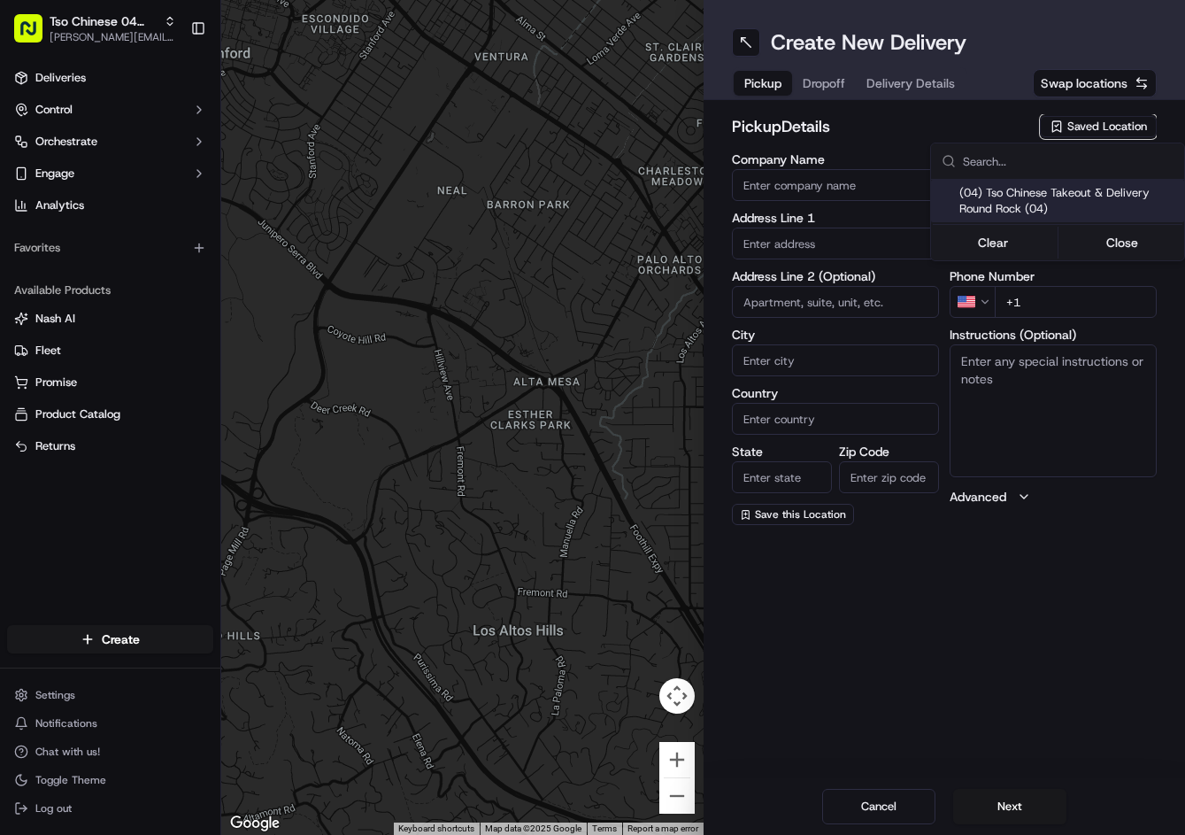
click at [1072, 191] on span "(04) Tso Chinese Takeout & Delivery Round Rock (04)" at bounding box center [1069, 201] width 218 height 32
type input "(04) Tso Chinese Takeout & Delivery Round Rock"
type input "2000 N Mays St"
type input "Ste 108"
type input "Round Rock"
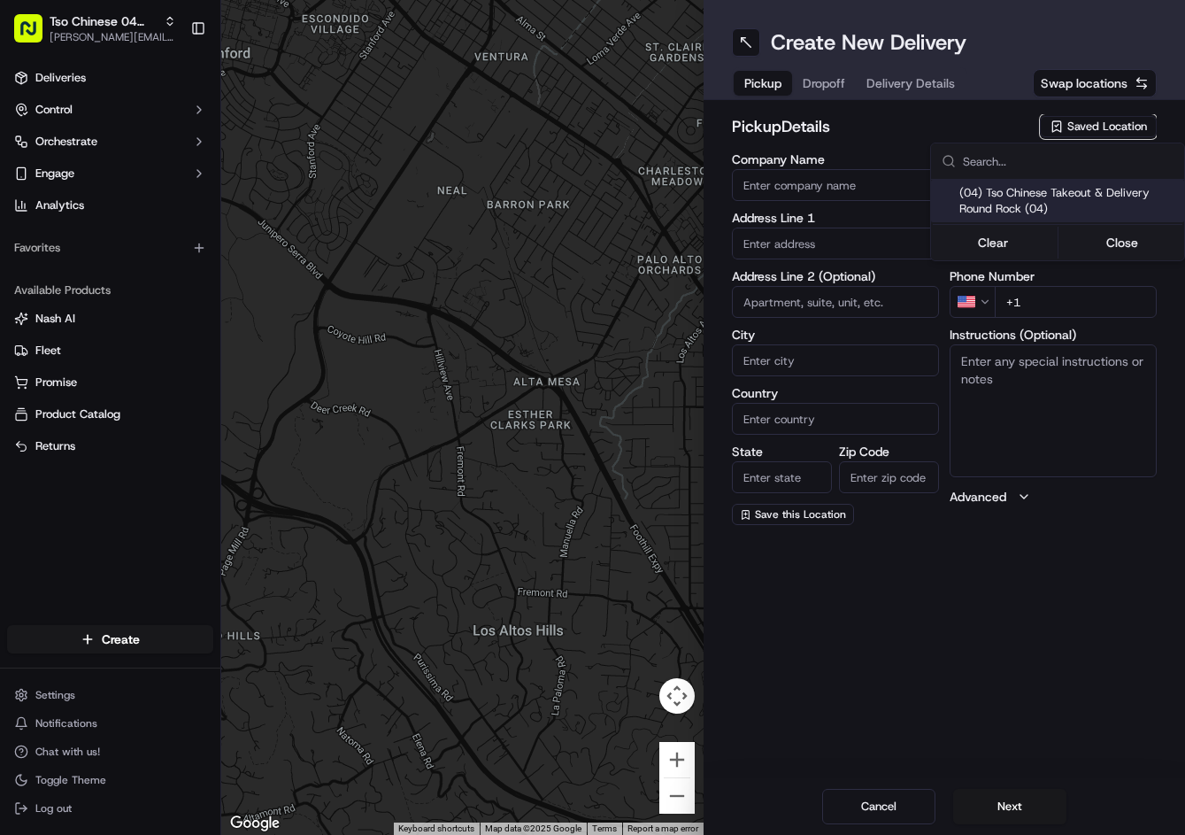
type input "US"
type input "TX"
type input "78664"
type input "Tso Chinese"
type input "Round Rock Manager"
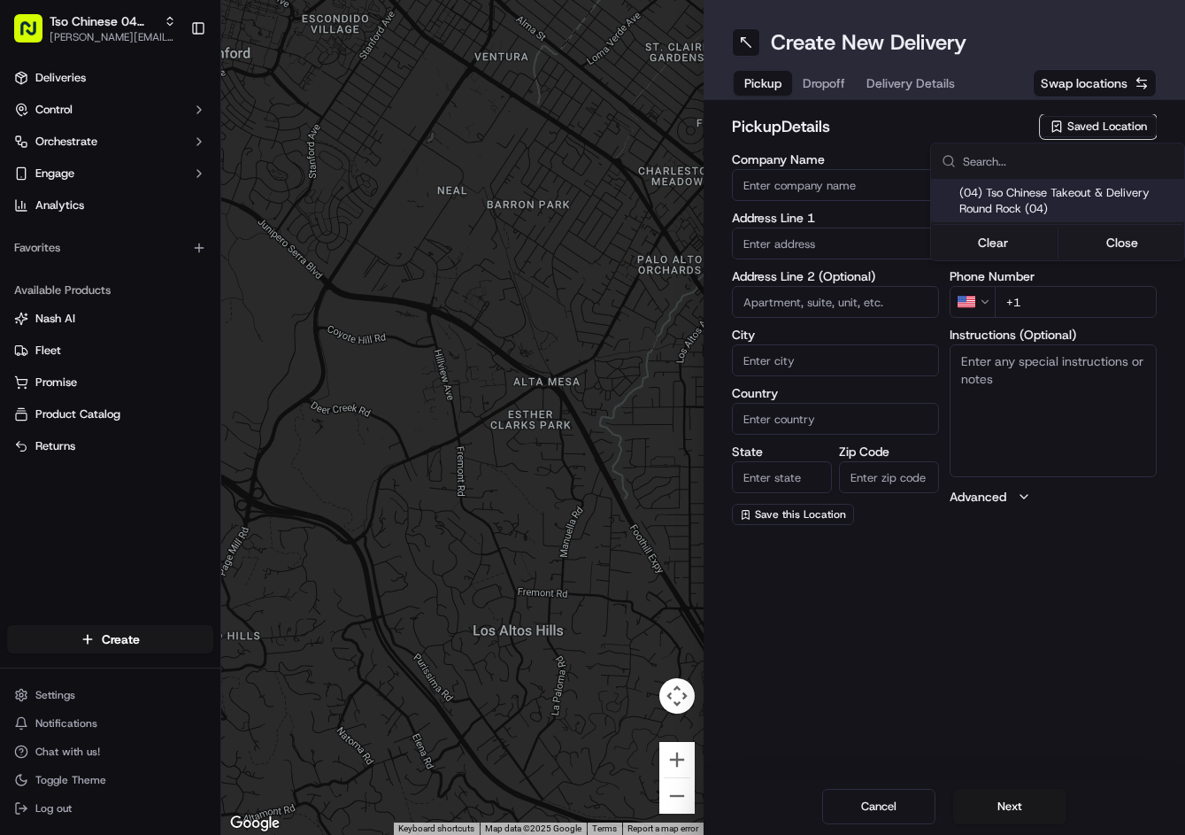
type input "[EMAIL_ADDRESS][DOMAIN_NAME]"
type input "[PHONE_NUMBER]"
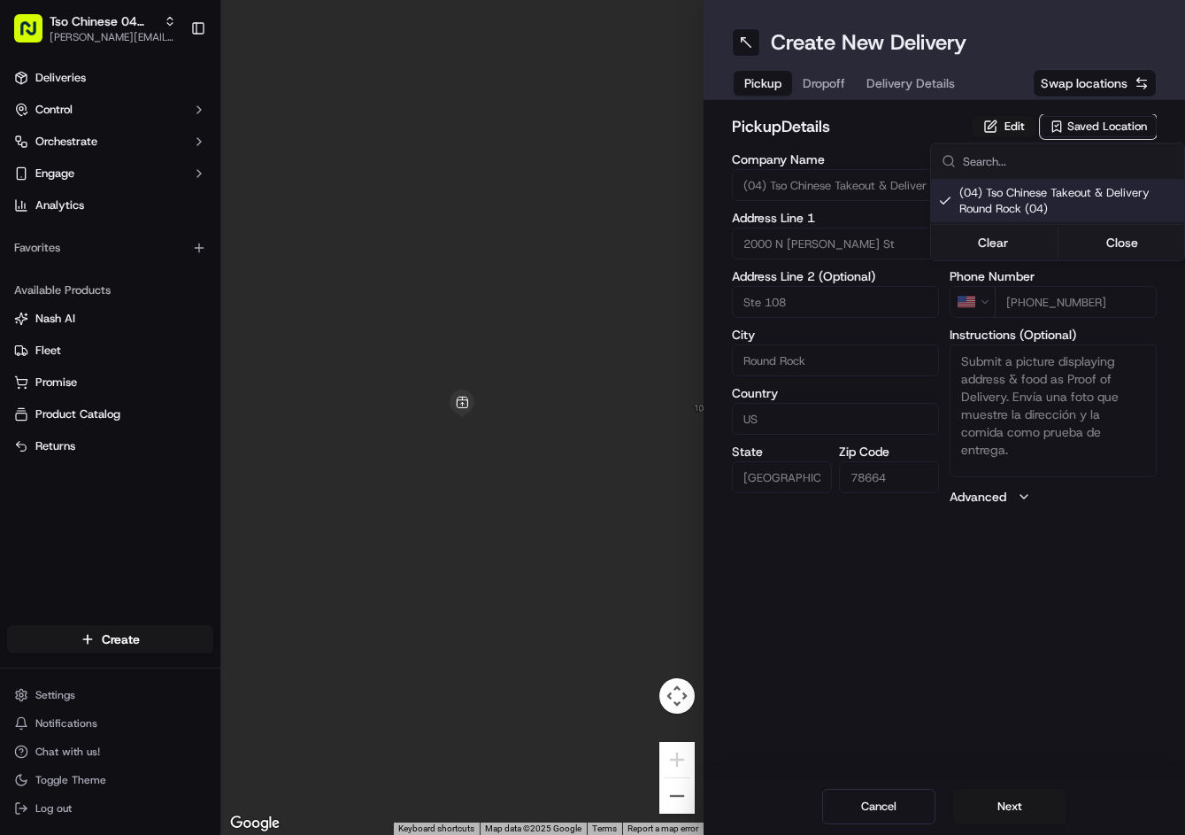
click at [840, 81] on html "Tso Chinese 04 Round Rock jason@tsochinese.com Toggle Sidebar Deliveries Contro…" at bounding box center [592, 417] width 1185 height 835
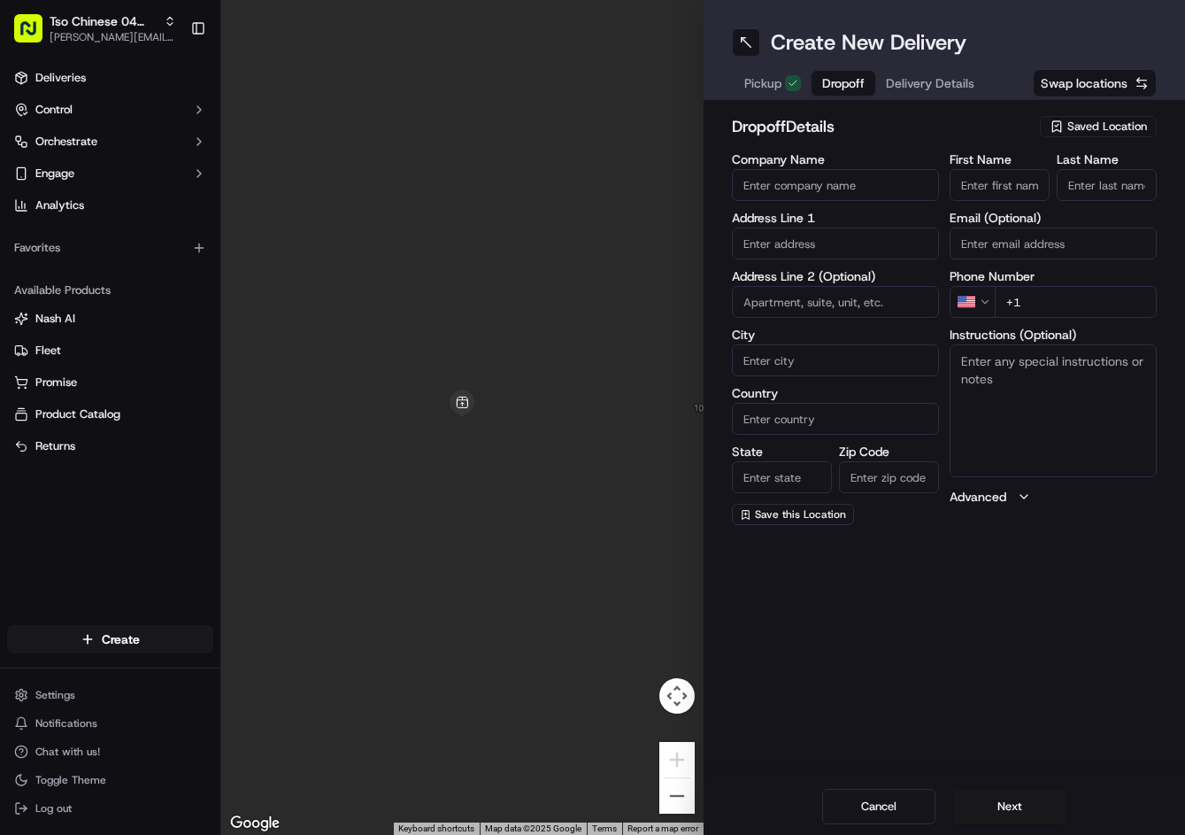
click at [840, 81] on span "Dropoff" at bounding box center [843, 83] width 42 height 18
click at [1031, 191] on input "First Name" at bounding box center [1000, 185] width 100 height 32
paste input "Micheal Sears"
type input "Micheal Sears"
click at [1065, 191] on input "Last Name" at bounding box center [1107, 185] width 100 height 32
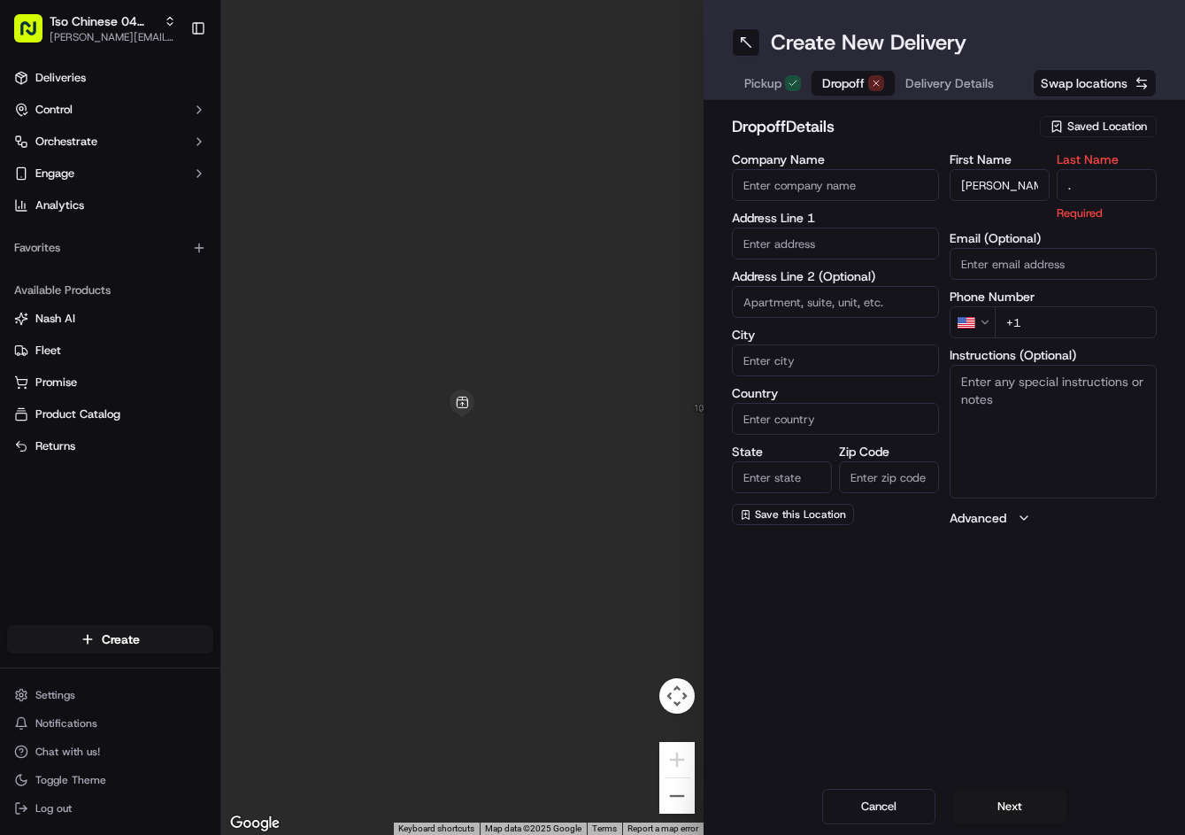
type input "."
click at [1026, 142] on div "dropoff Details Saved Location" at bounding box center [945, 130] width 426 height 32
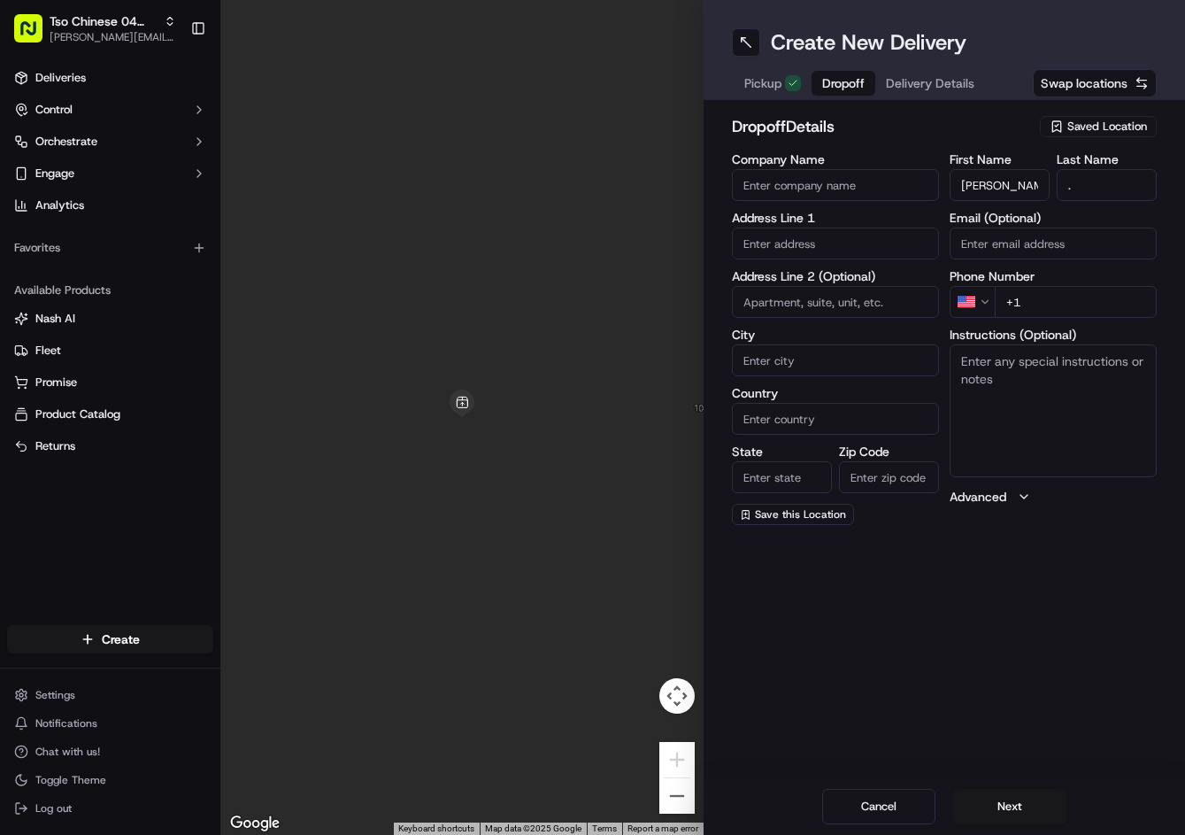
click at [950, 80] on span "Delivery Details" at bounding box center [930, 83] width 89 height 18
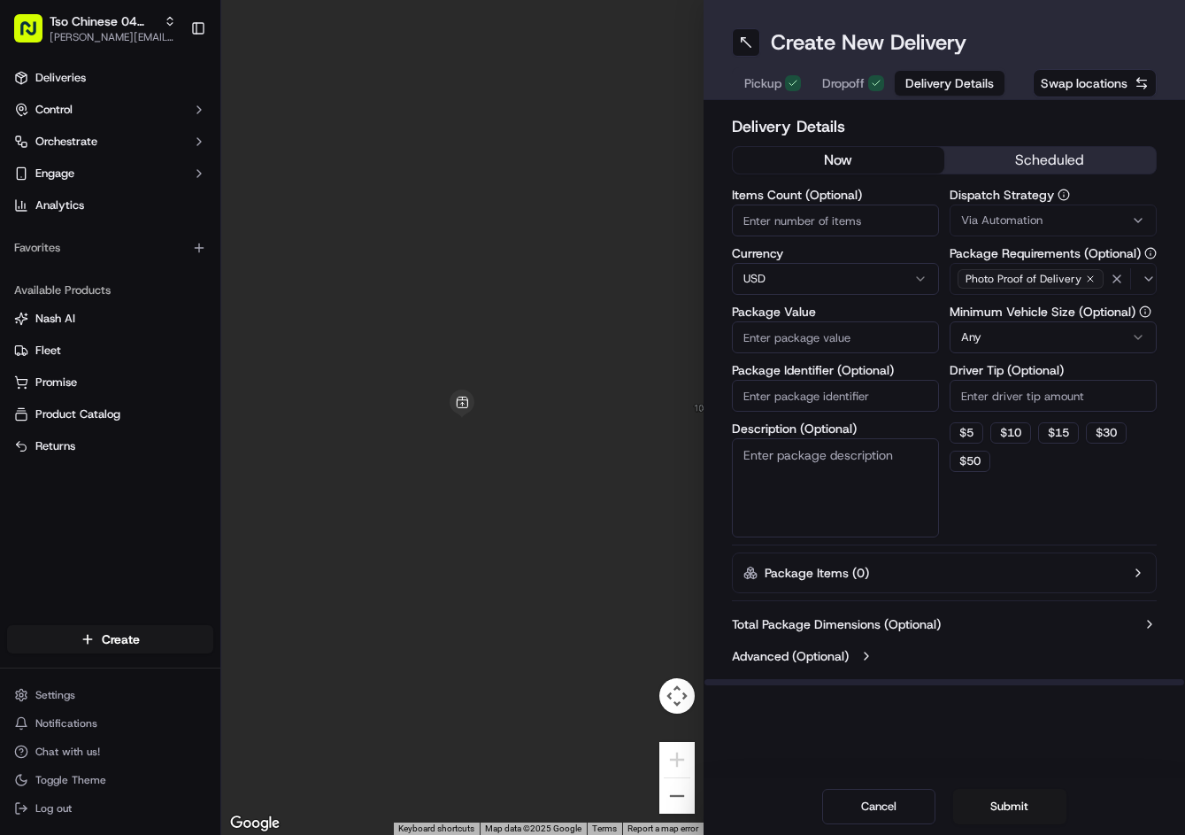
click at [1029, 197] on label "Dispatch Strategy" at bounding box center [1053, 195] width 207 height 12
click at [1040, 214] on span "Via Automation" at bounding box center [1001, 220] width 81 height 16
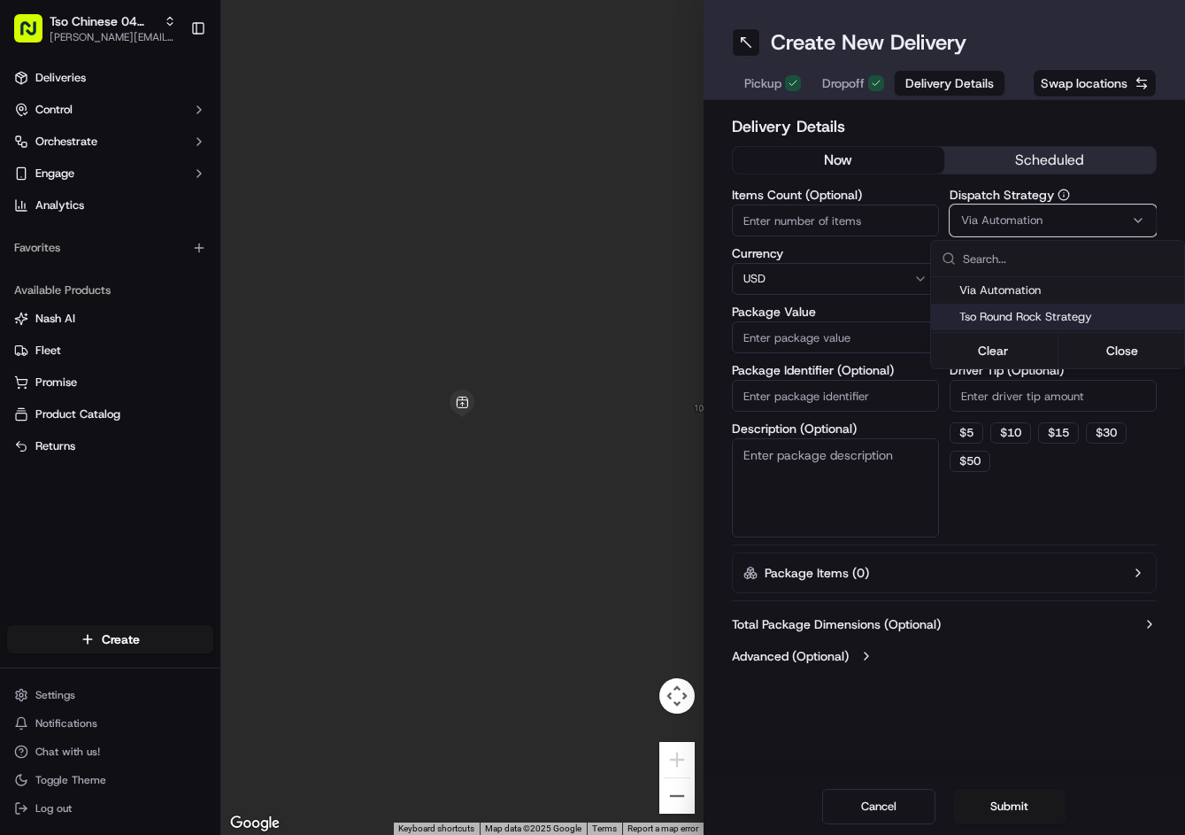
click at [1038, 312] on span "Tso Round Rock Strategy" at bounding box center [1069, 317] width 218 height 16
click at [1038, 393] on html "Tso Chinese 04 Round Rock jason@tsochinese.com Toggle Sidebar Deliveries Contro…" at bounding box center [592, 417] width 1185 height 835
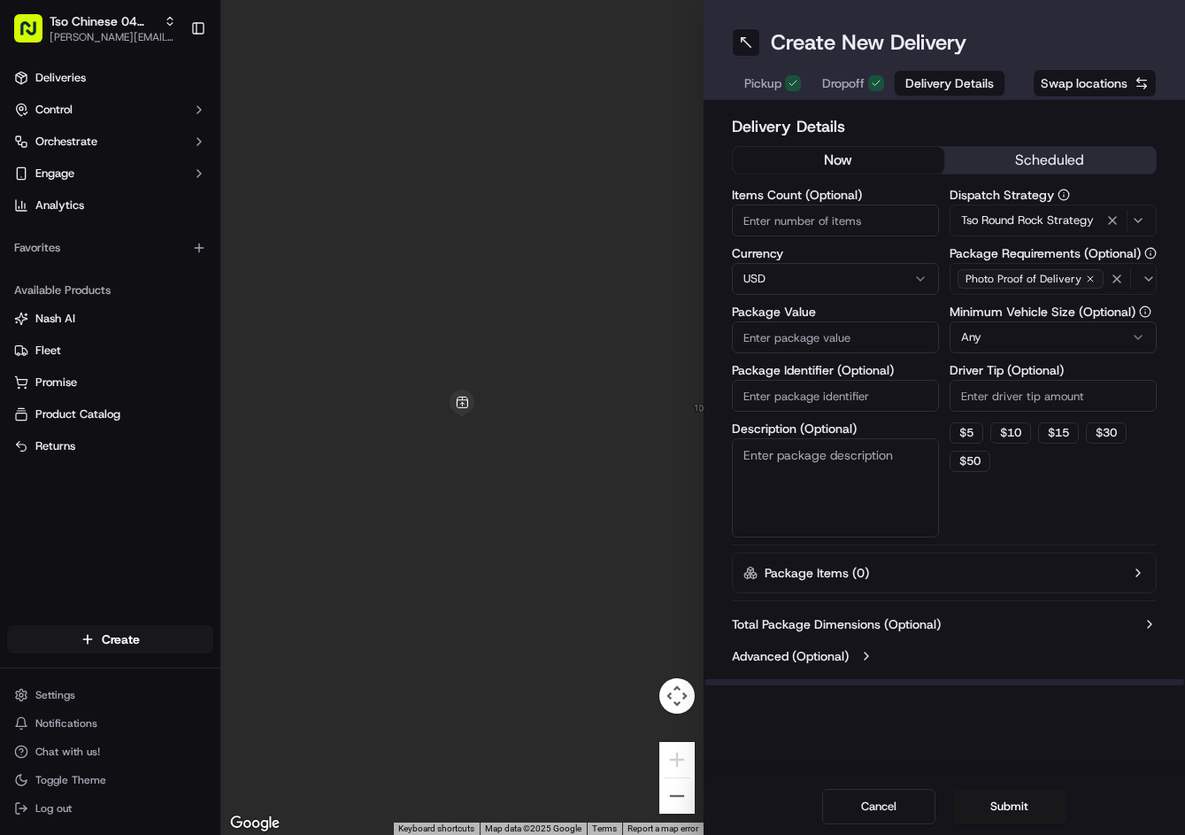
click at [1040, 395] on input "Driver Tip (Optional)" at bounding box center [1053, 396] width 207 height 32
type input "2"
click at [920, 386] on input "Package Identifier (Optional)" at bounding box center [835, 396] width 207 height 32
paste input "KWBXTOP"
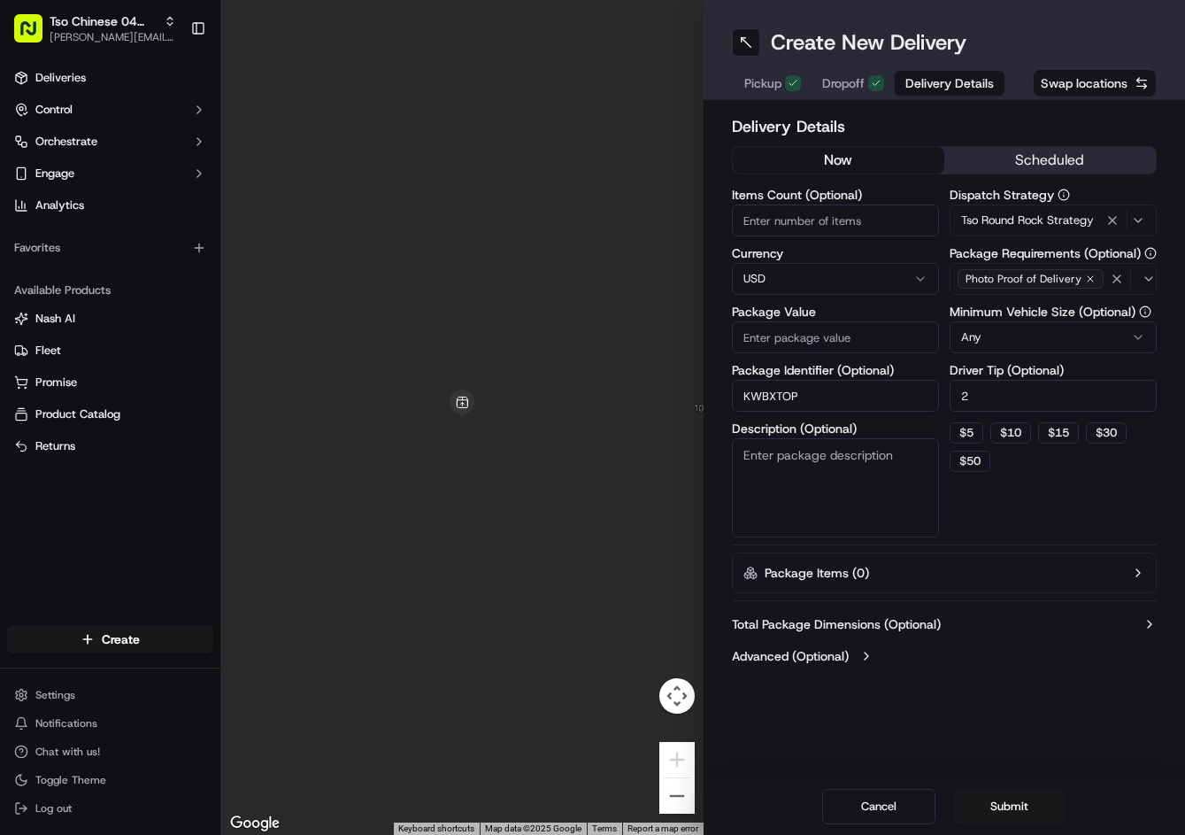
type input "KWBXTOP"
click at [859, 81] on span "Dropoff" at bounding box center [843, 83] width 42 height 18
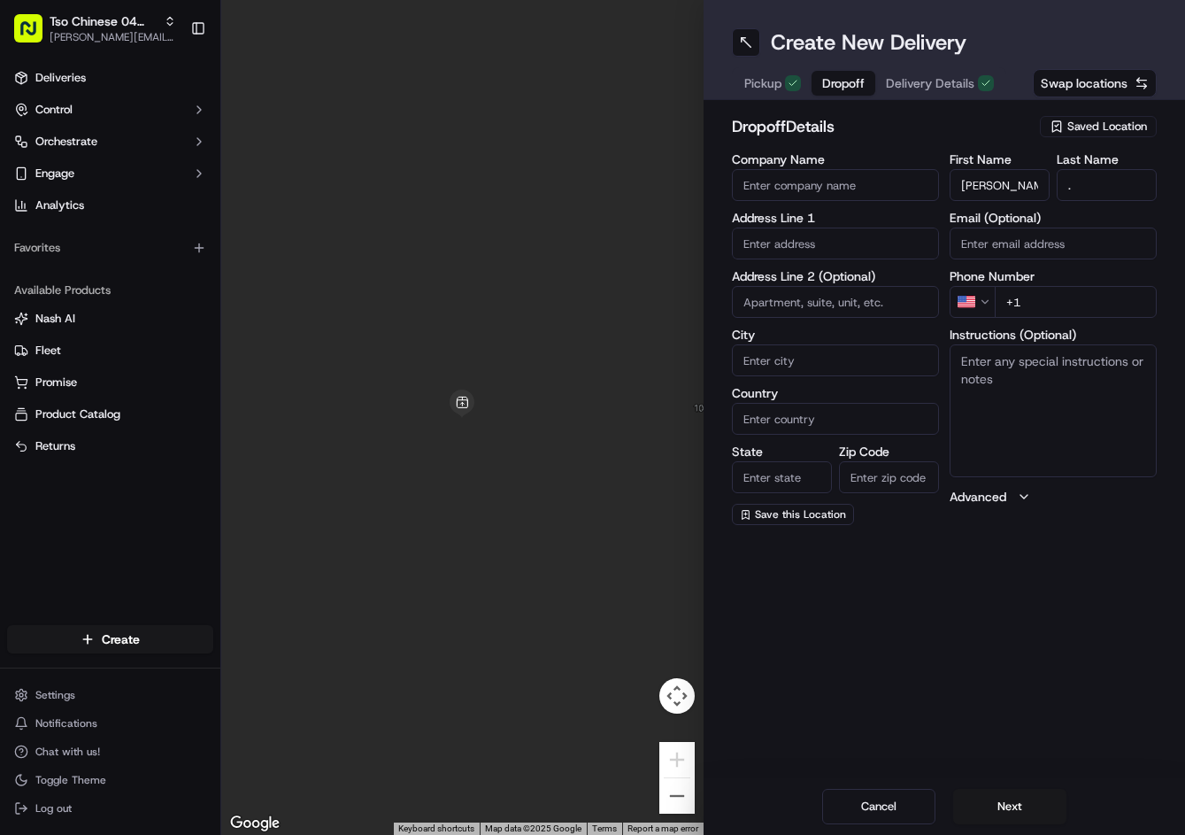
click at [891, 249] on input "text" at bounding box center [835, 243] width 207 height 32
paste input "2654 Bradley Ln, Round Rock, TX 78664-4510, United States"
click at [868, 277] on div "2654 Bradley Lane, Round Rock, TX" at bounding box center [835, 288] width 198 height 42
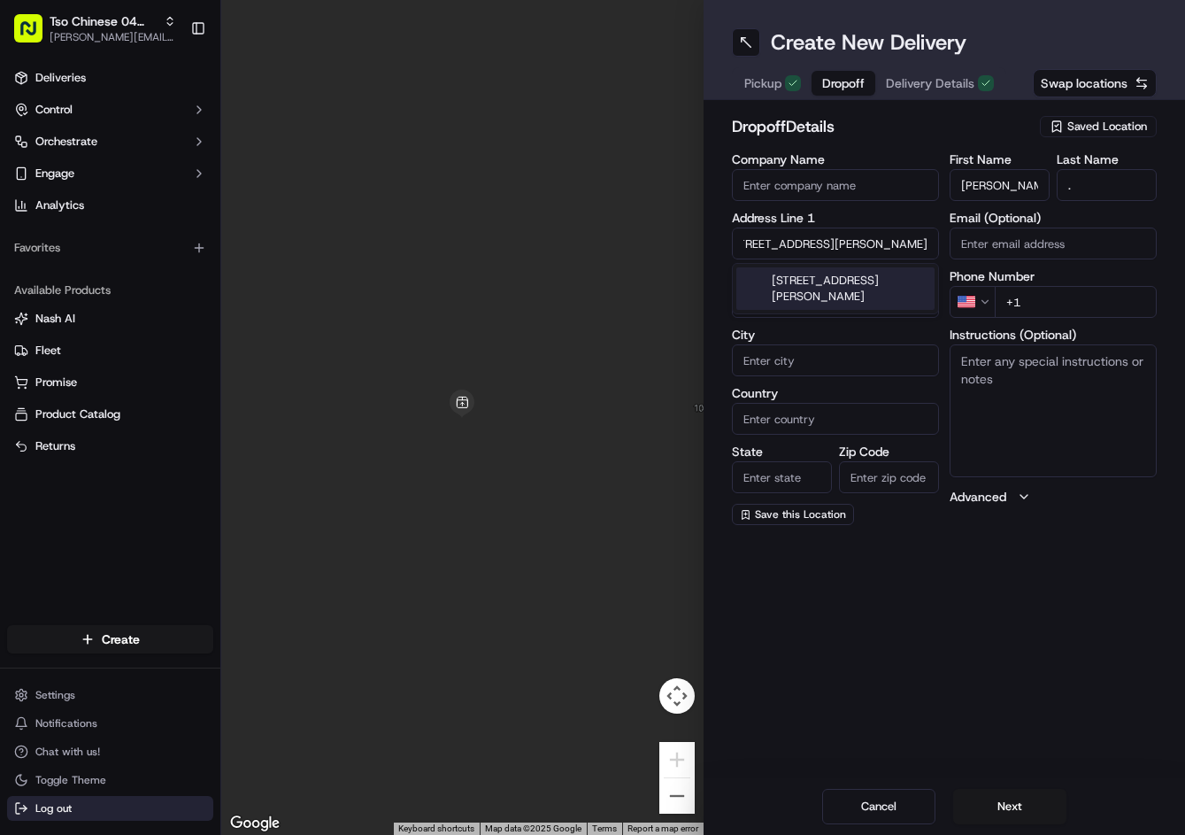
scroll to position [0, 7]
type input "[STREET_ADDRESS][PERSON_NAME]"
type input "Round Rock"
type input "United States"
type input "TX"
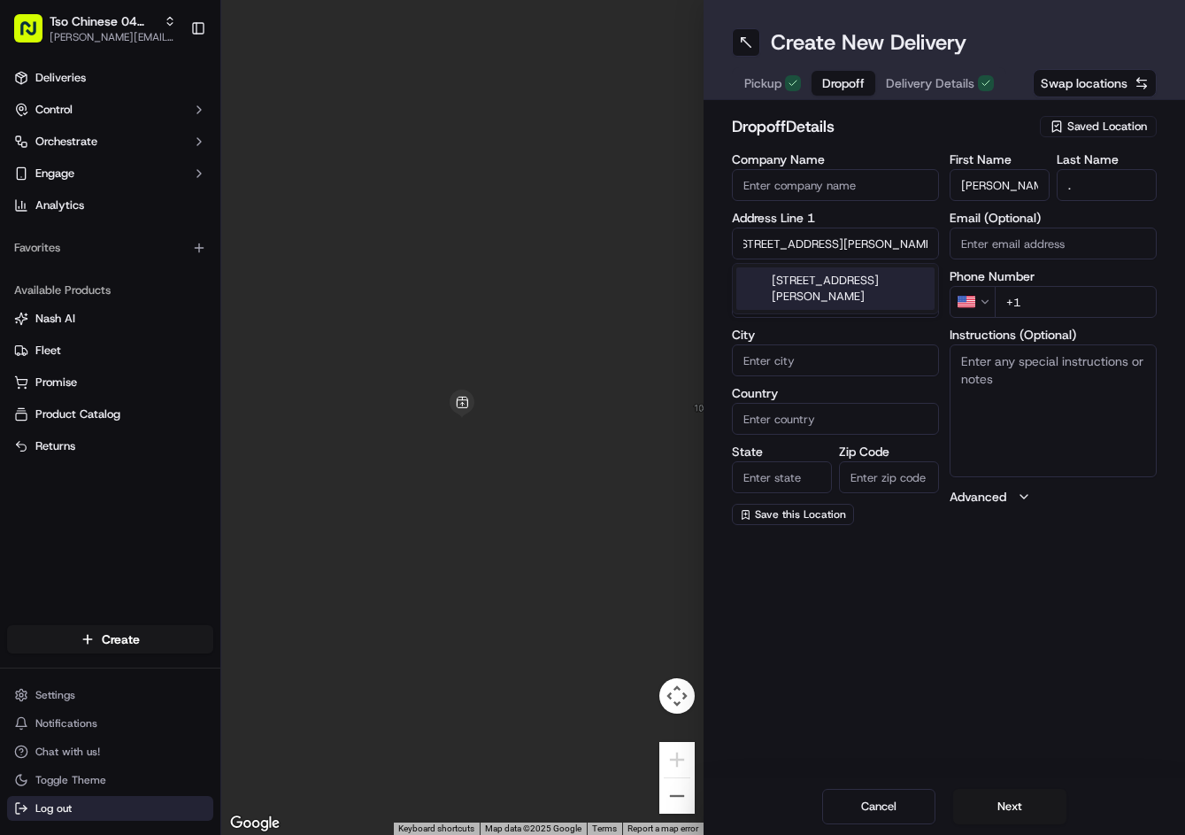
type input "78664"
type input "2654 Bradley Lane"
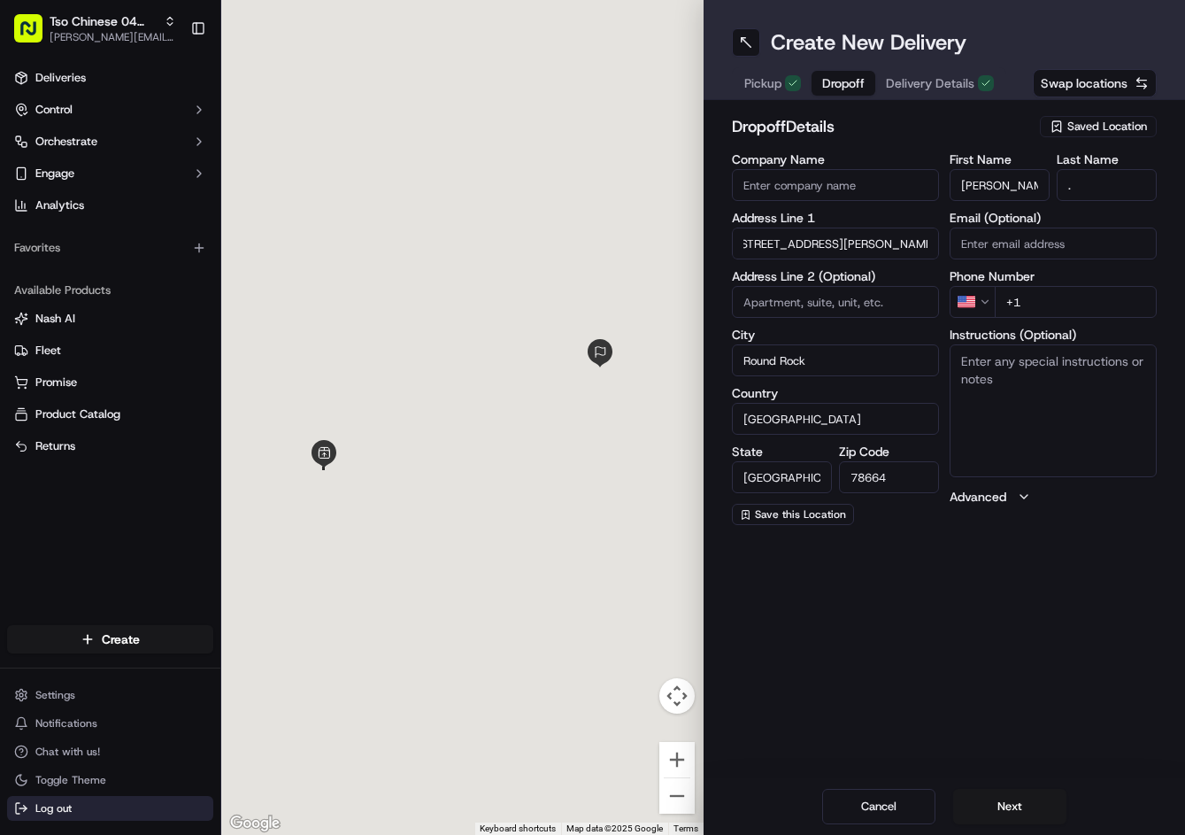
scroll to position [0, 0]
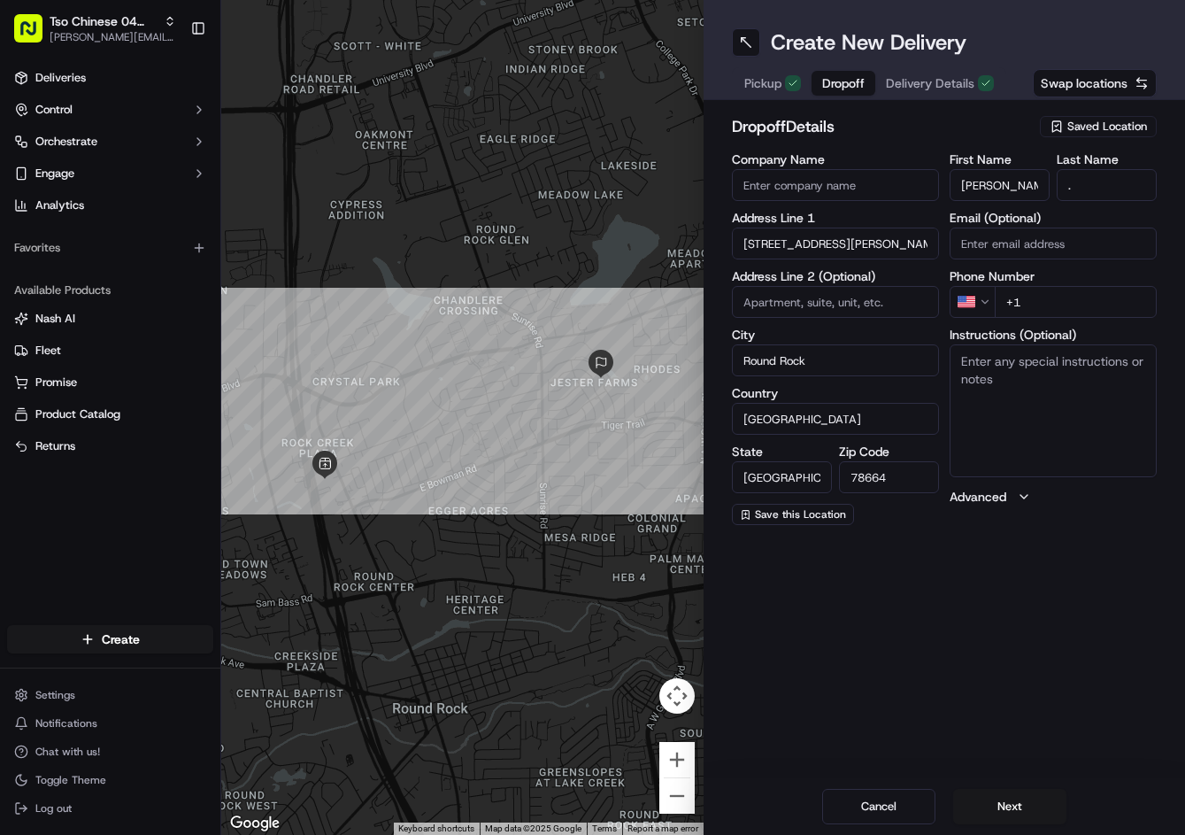
click at [1083, 297] on input "+1" at bounding box center [1076, 302] width 162 height 32
paste input "512 574 9158"
type input "+1 512 574 9158"
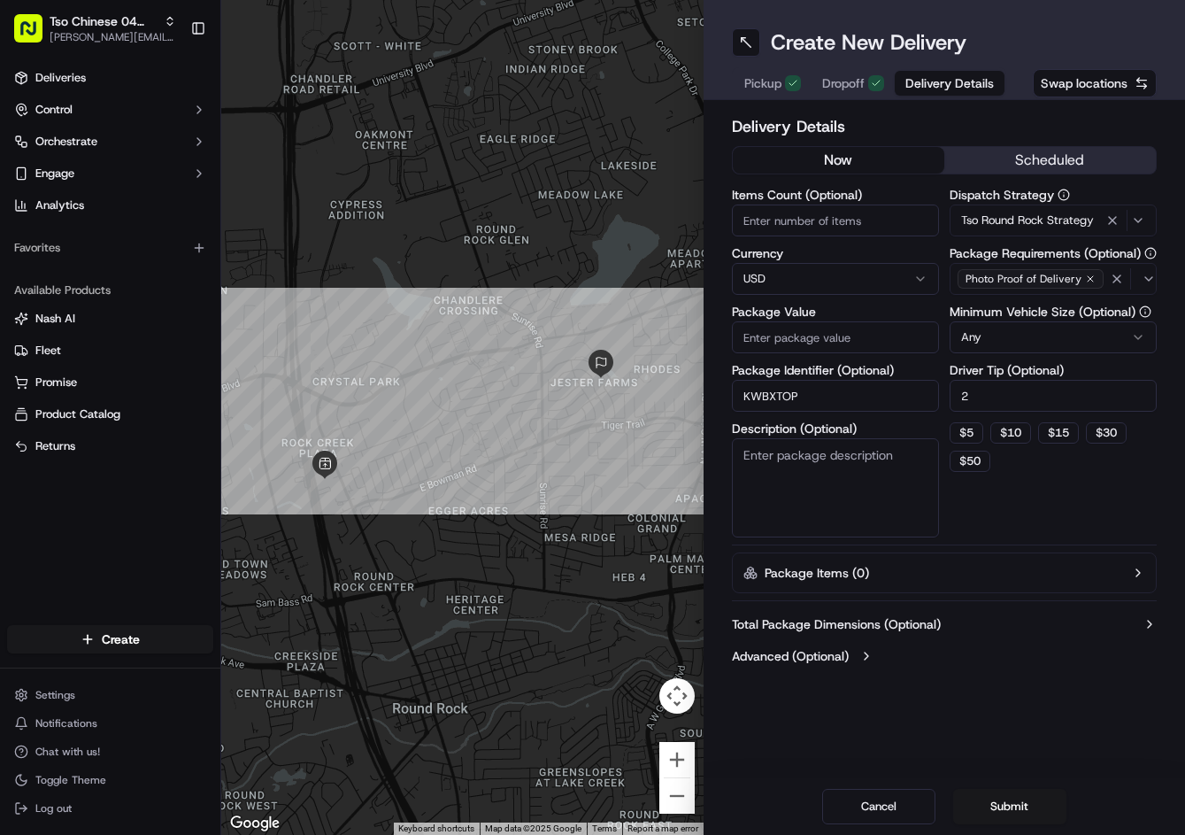
click at [937, 86] on span "Delivery Details" at bounding box center [950, 83] width 89 height 18
click at [888, 341] on input "Package Value" at bounding box center [835, 337] width 207 height 32
type input "28.04"
click at [1017, 794] on button "Submit" at bounding box center [1009, 806] width 113 height 35
